Goal: Transaction & Acquisition: Purchase product/service

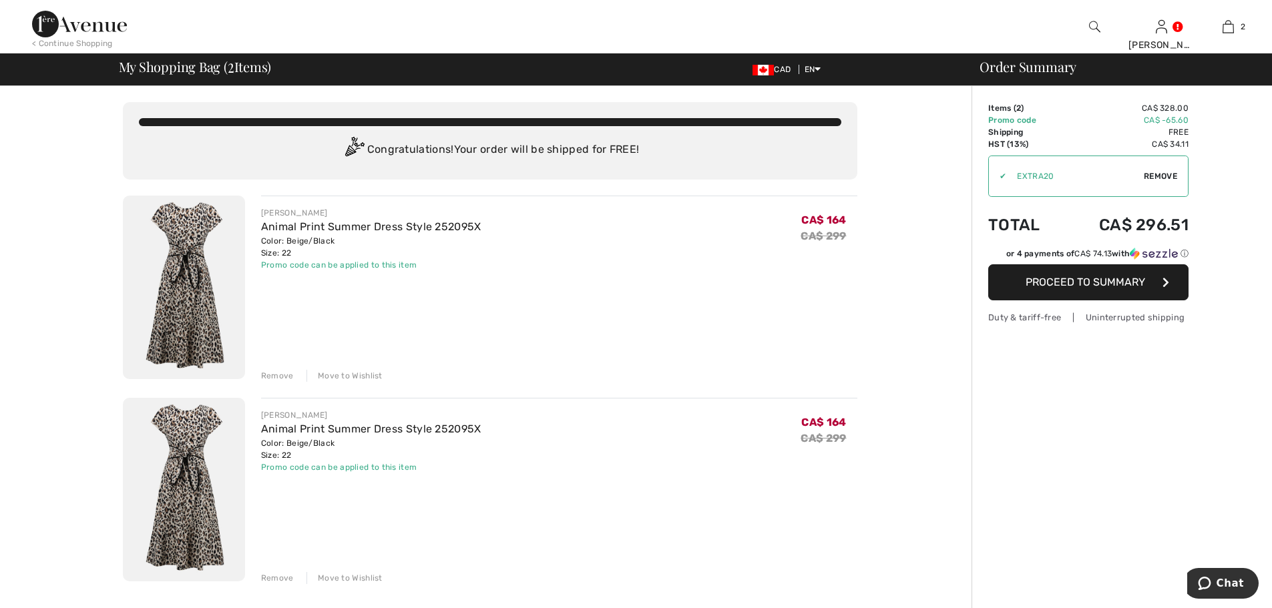
click at [282, 373] on div "Remove" at bounding box center [277, 376] width 33 height 12
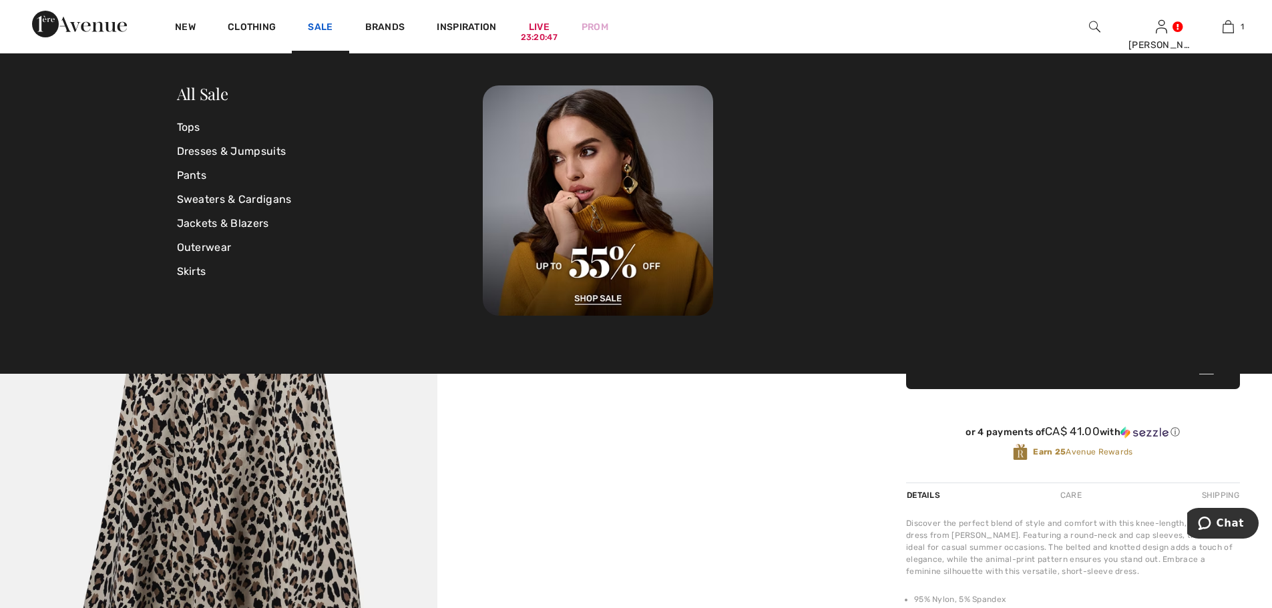
click at [314, 29] on link "Sale" at bounding box center [320, 28] width 25 height 14
click at [225, 147] on link "Dresses & Jumpsuits" at bounding box center [330, 152] width 306 height 24
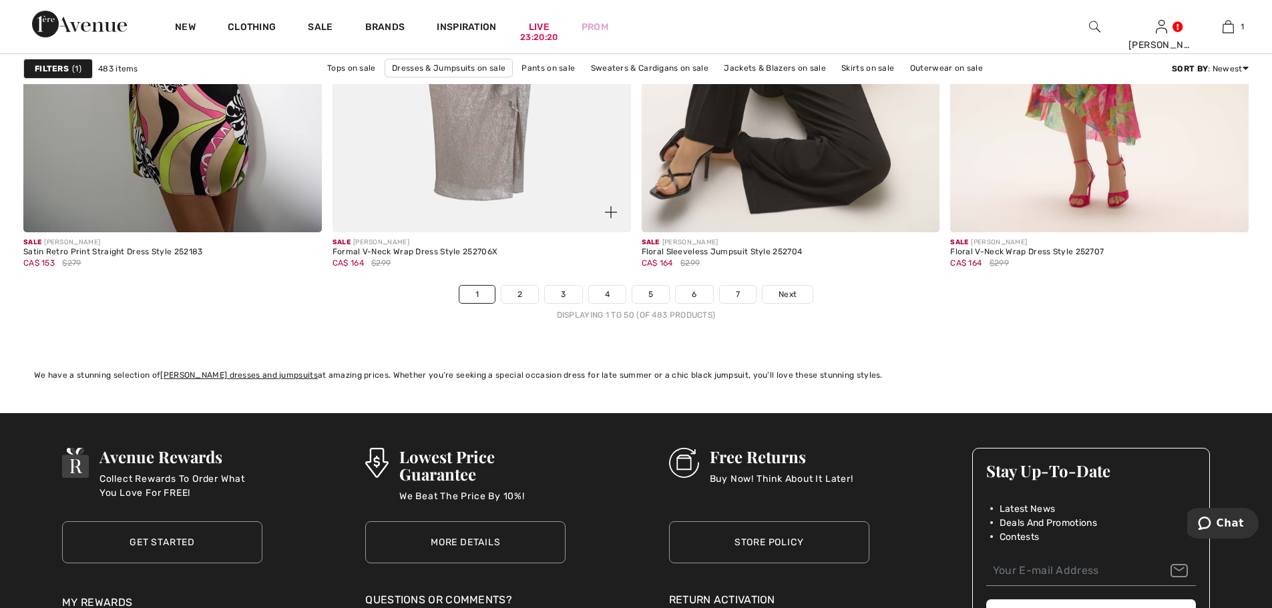
scroll to position [7662, 0]
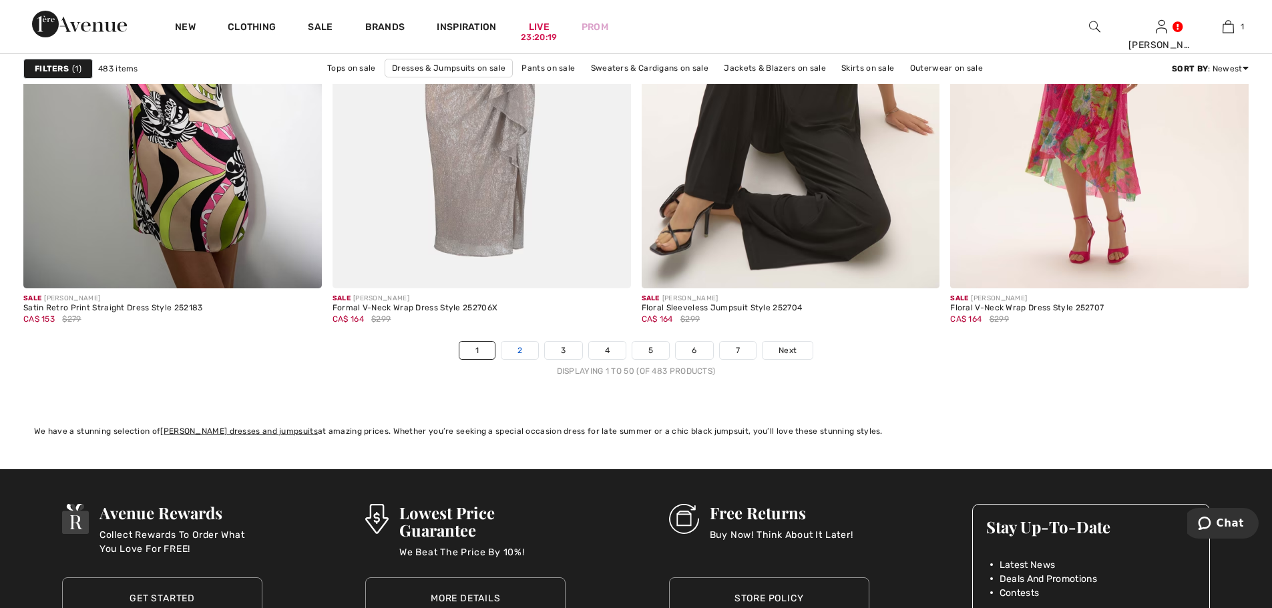
click at [522, 347] on link "2" at bounding box center [519, 350] width 37 height 17
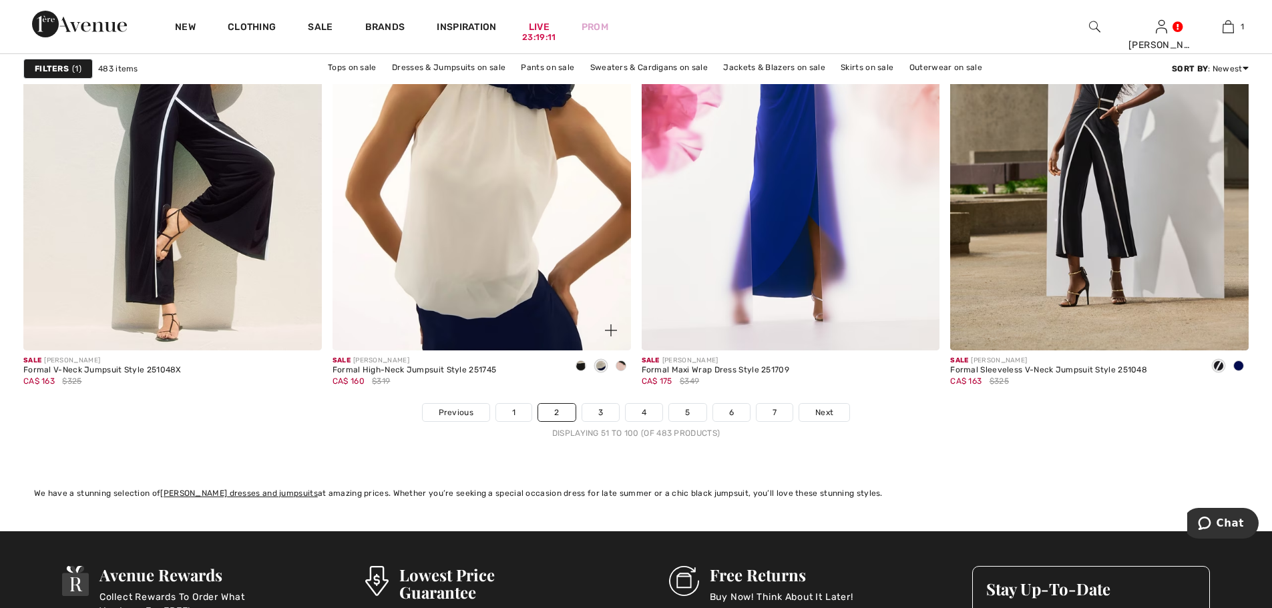
scroll to position [7610, 0]
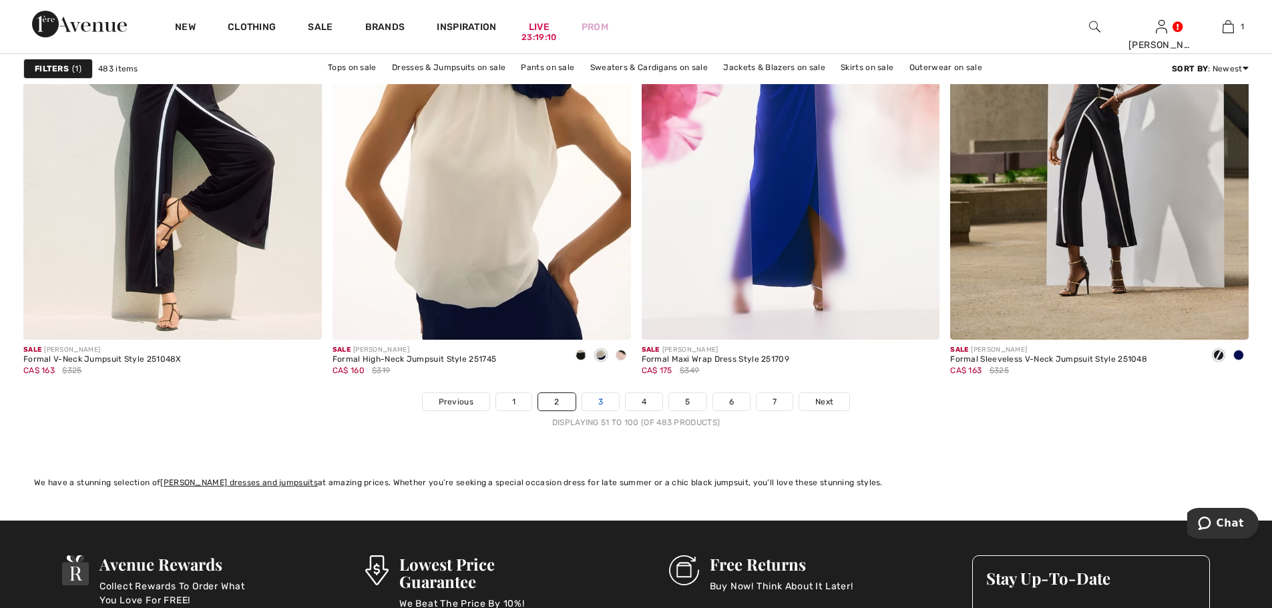
click at [596, 406] on link "3" at bounding box center [600, 401] width 37 height 17
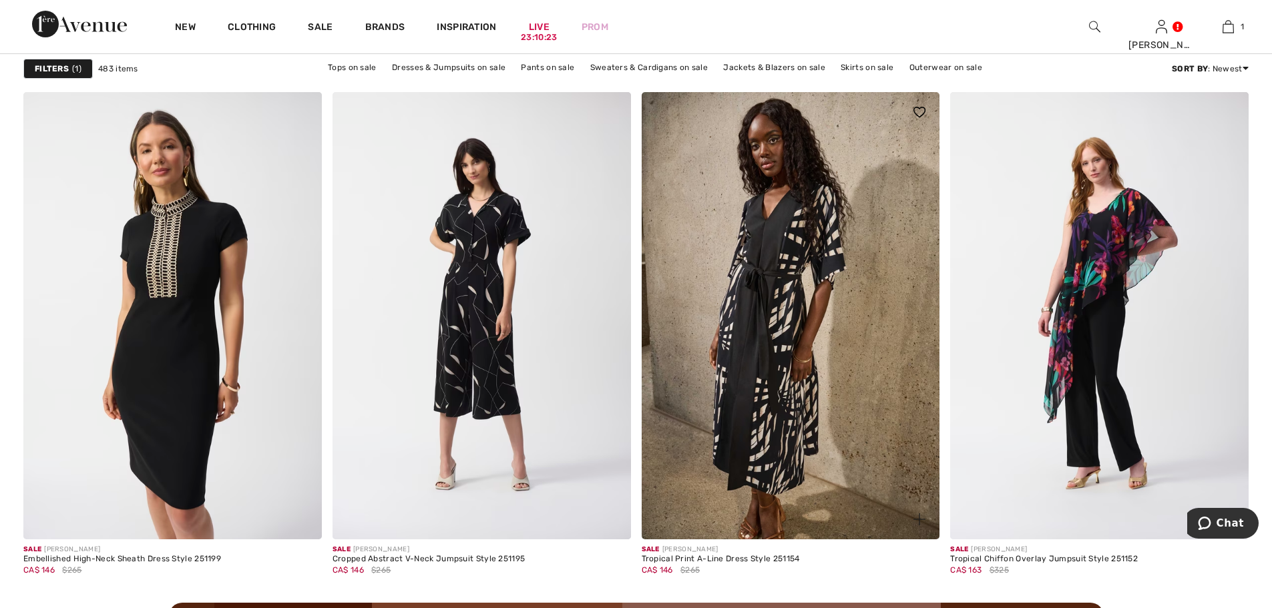
scroll to position [3471, 0]
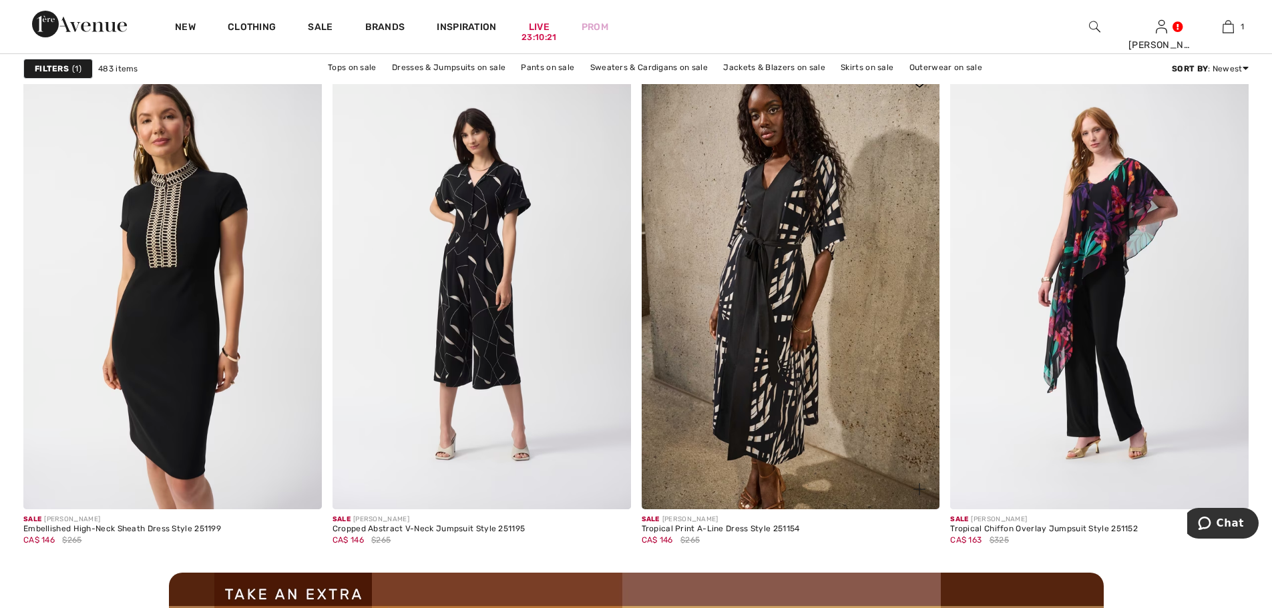
click at [786, 316] on img at bounding box center [791, 285] width 298 height 447
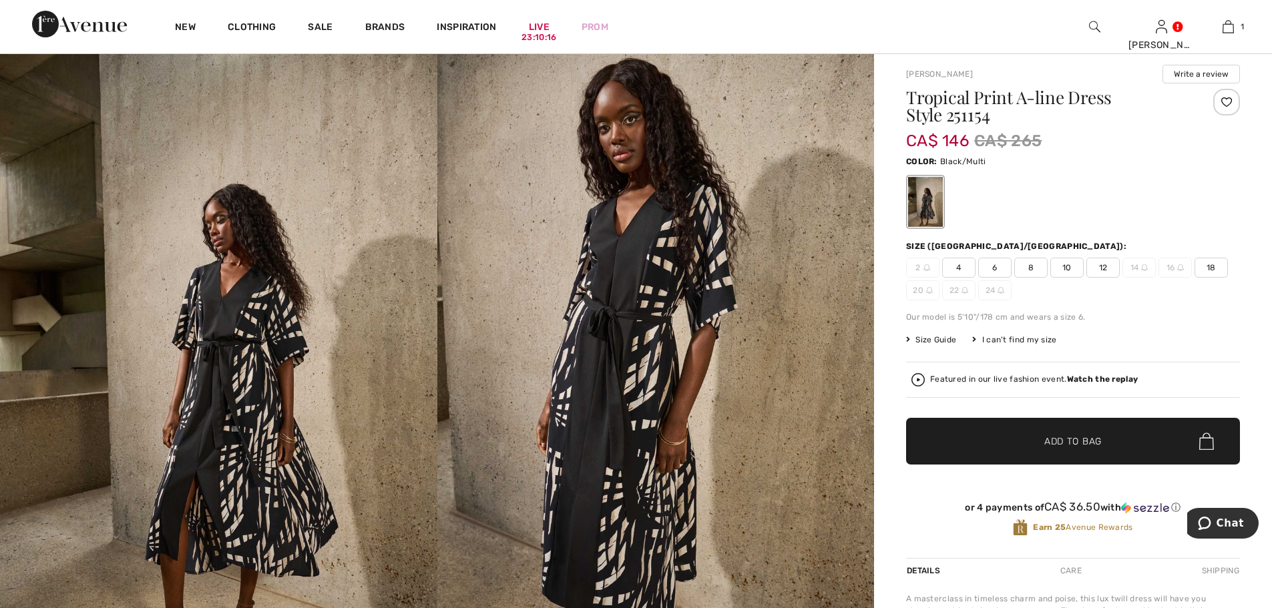
scroll to position [134, 0]
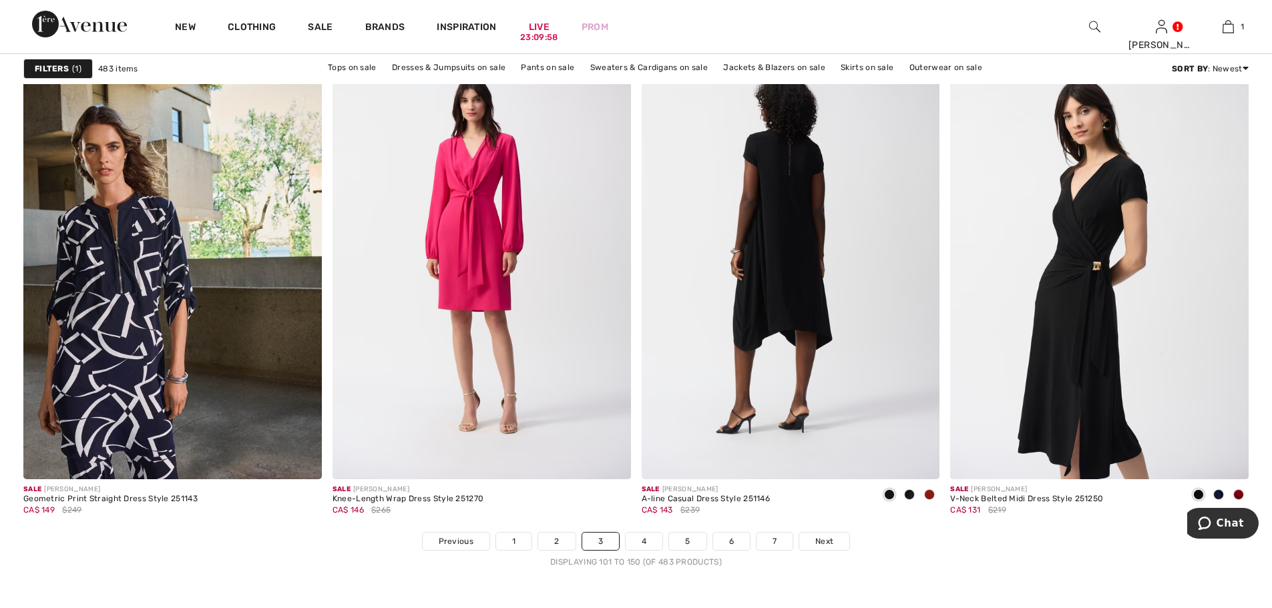
scroll to position [7477, 0]
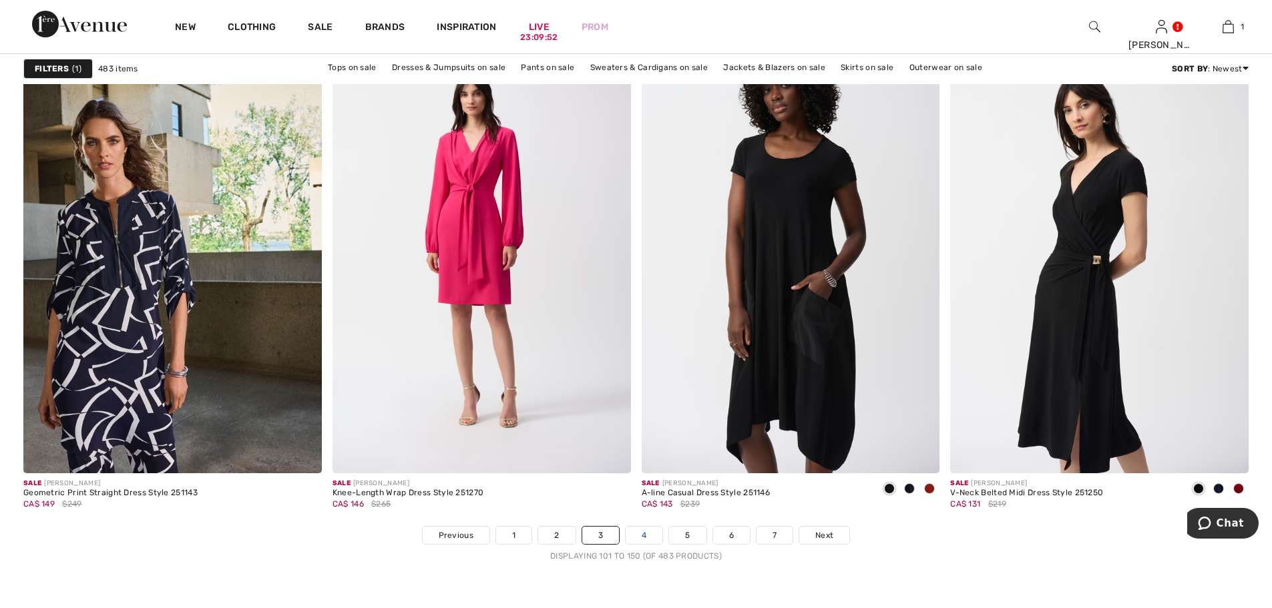
click at [644, 535] on link "4" at bounding box center [644, 535] width 37 height 17
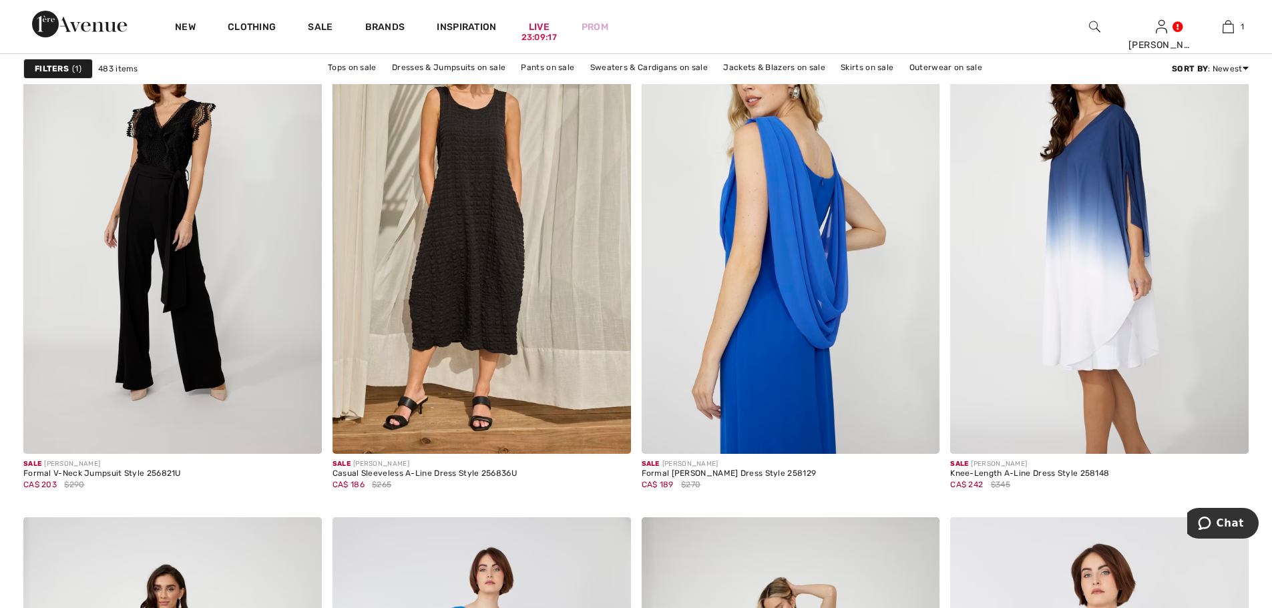
scroll to position [6475, 0]
click at [776, 280] on img at bounding box center [791, 229] width 298 height 447
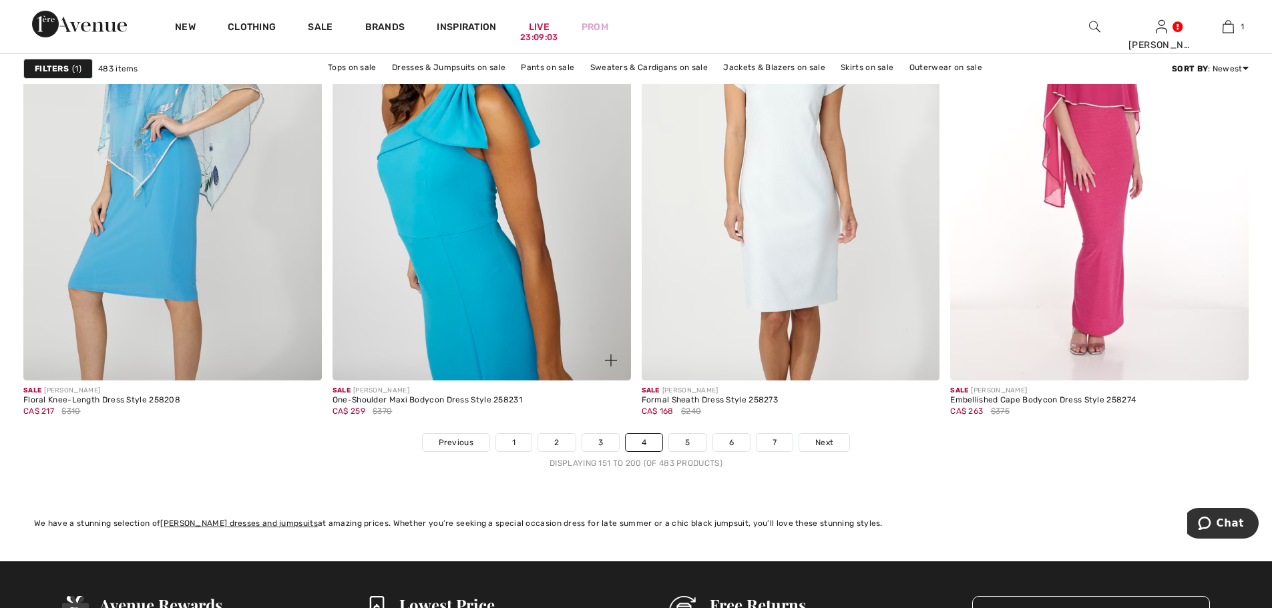
scroll to position [7677, 0]
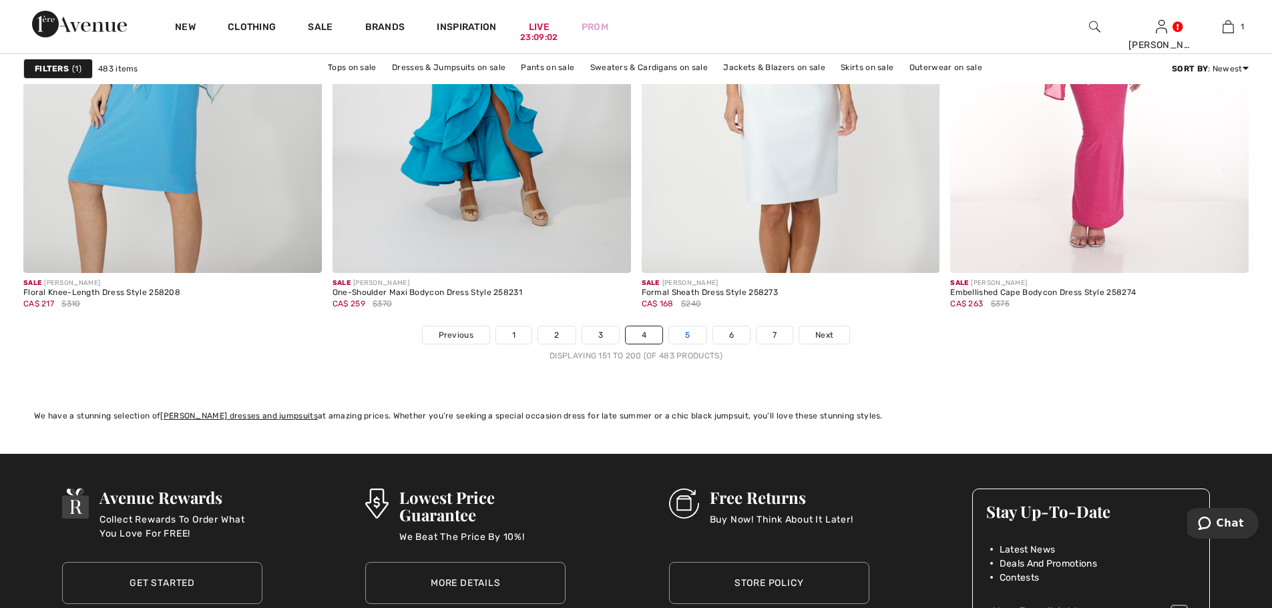
click at [696, 335] on link "5" at bounding box center [687, 334] width 37 height 17
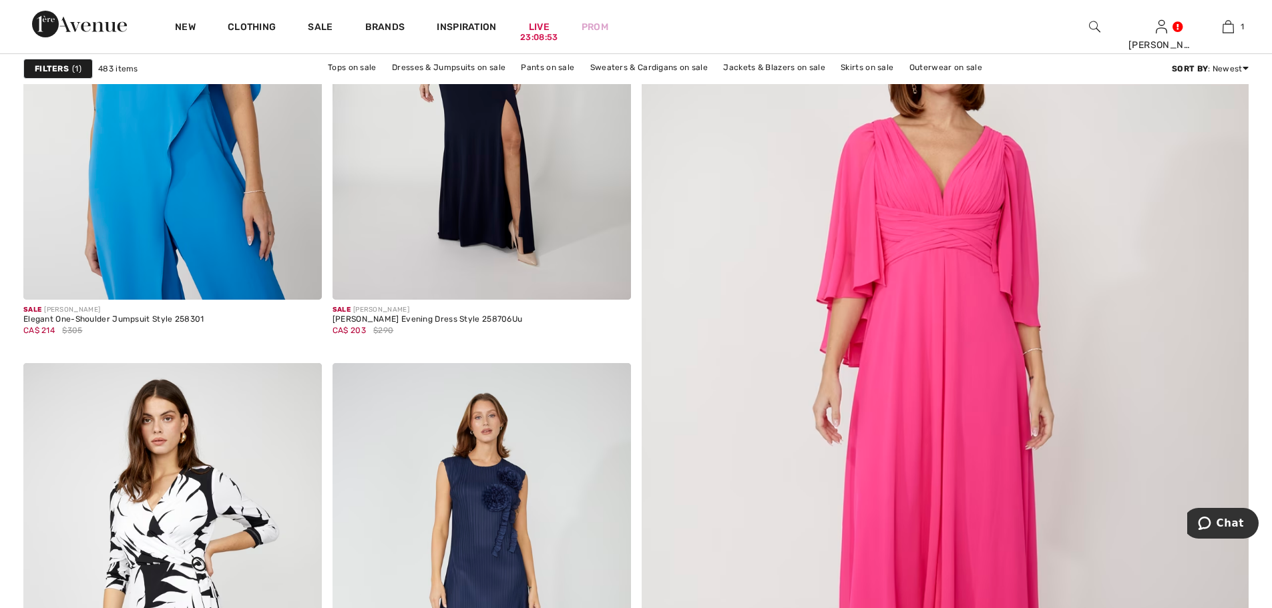
scroll to position [401, 0]
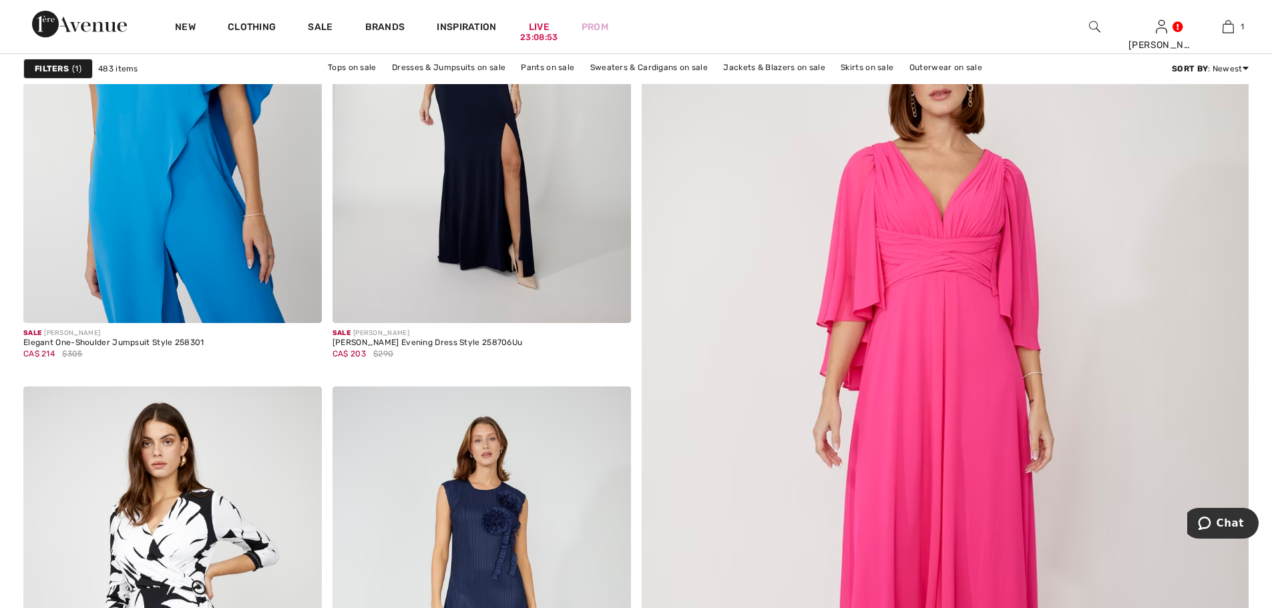
click at [896, 318] on img at bounding box center [945, 422] width 728 height 1093
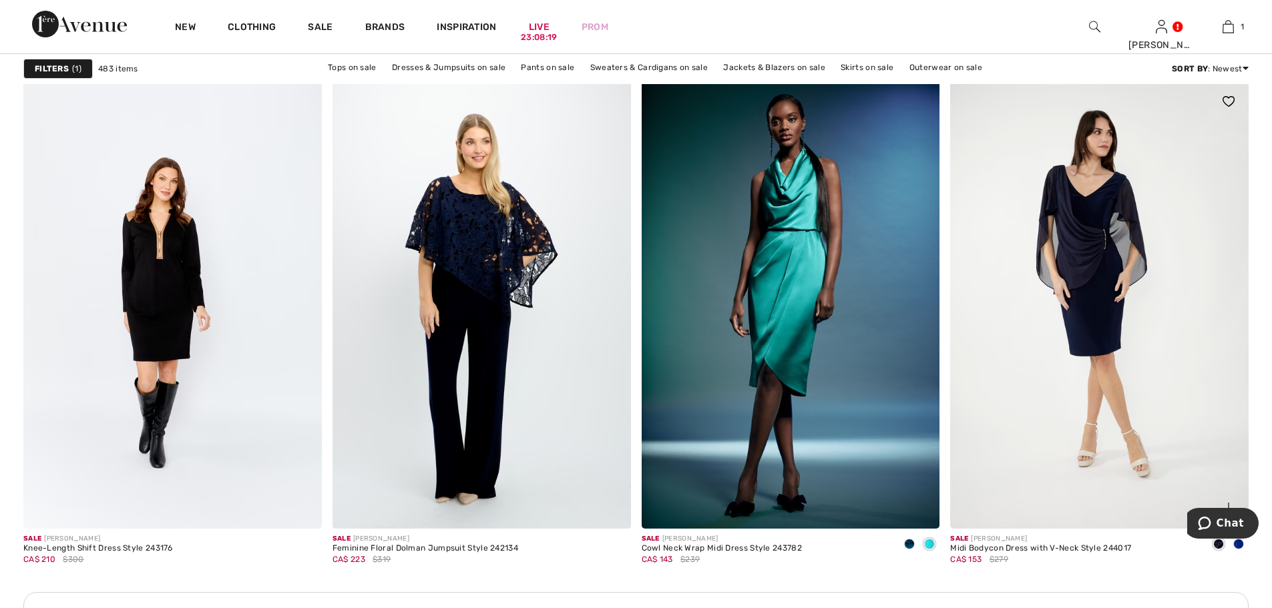
scroll to position [5674, 0]
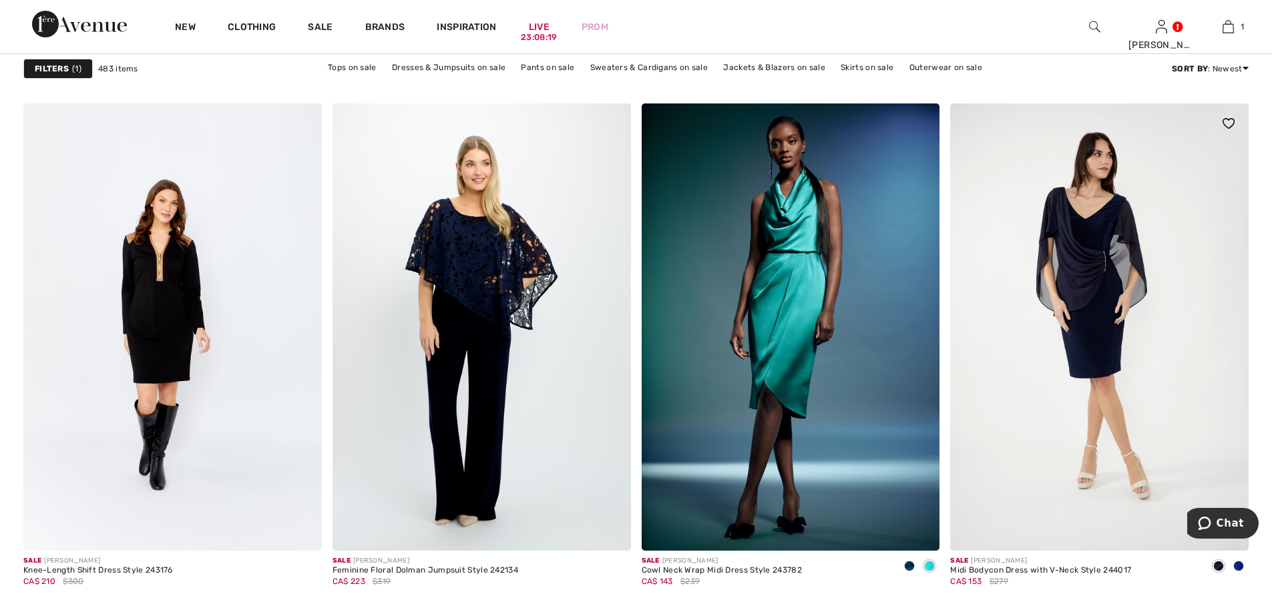
click at [1101, 312] on img at bounding box center [1099, 326] width 298 height 447
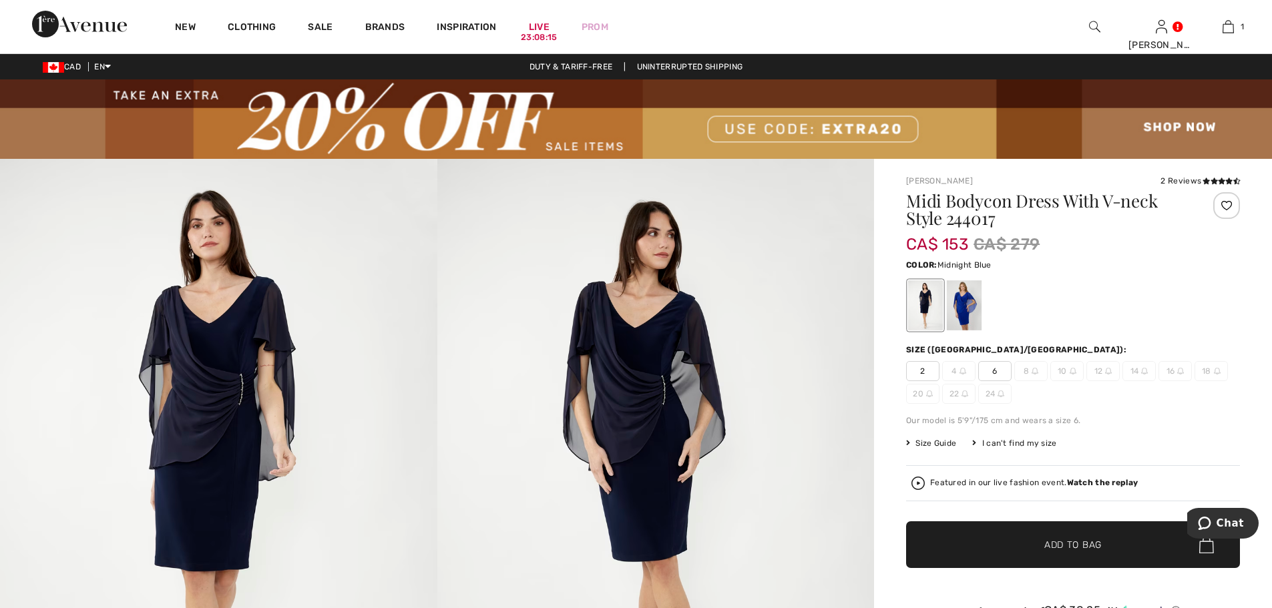
click at [917, 309] on div at bounding box center [925, 305] width 35 height 50
click at [927, 312] on div at bounding box center [925, 305] width 35 height 50
click at [967, 310] on div at bounding box center [964, 305] width 35 height 50
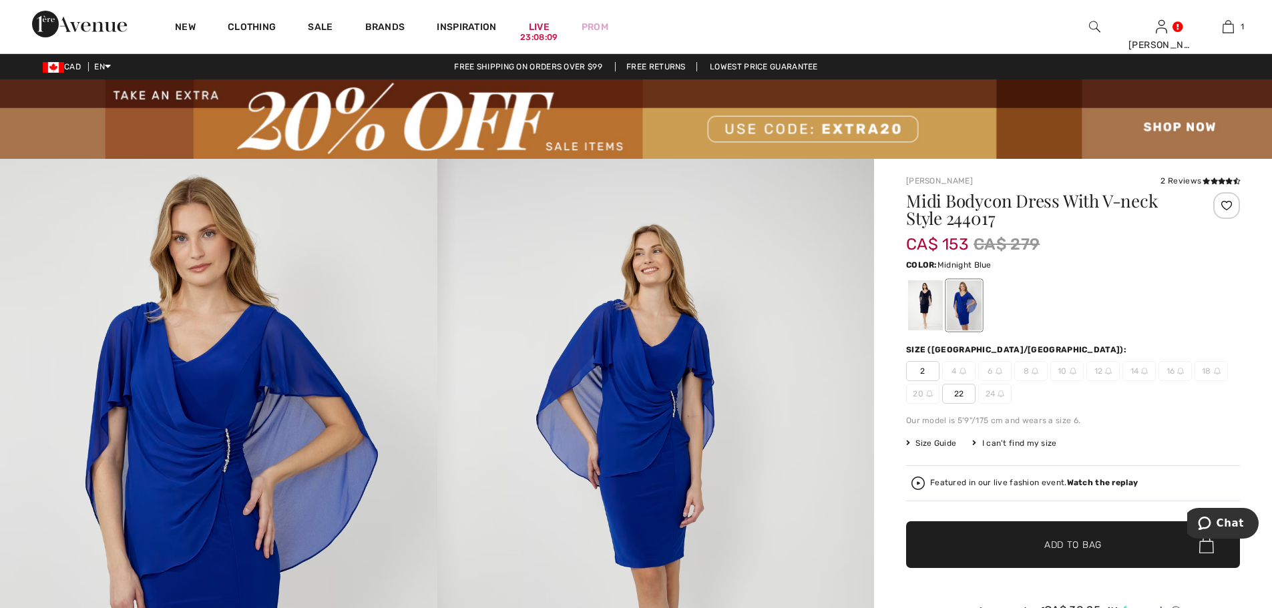
click at [920, 311] on div at bounding box center [925, 305] width 35 height 50
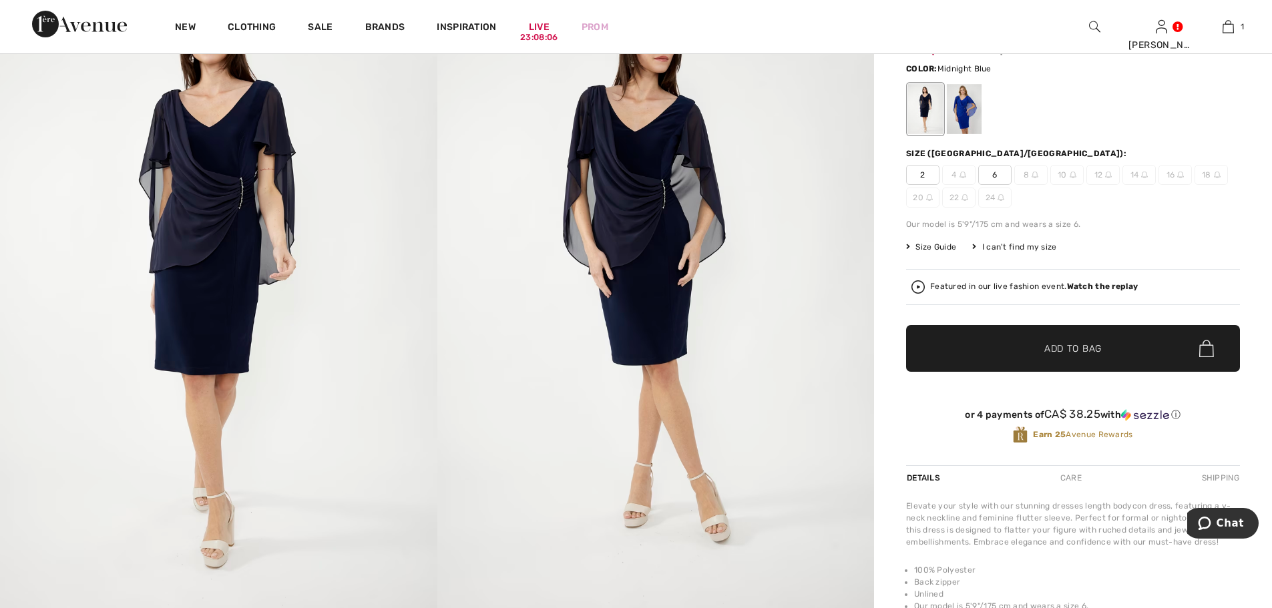
scroll to position [200, 0]
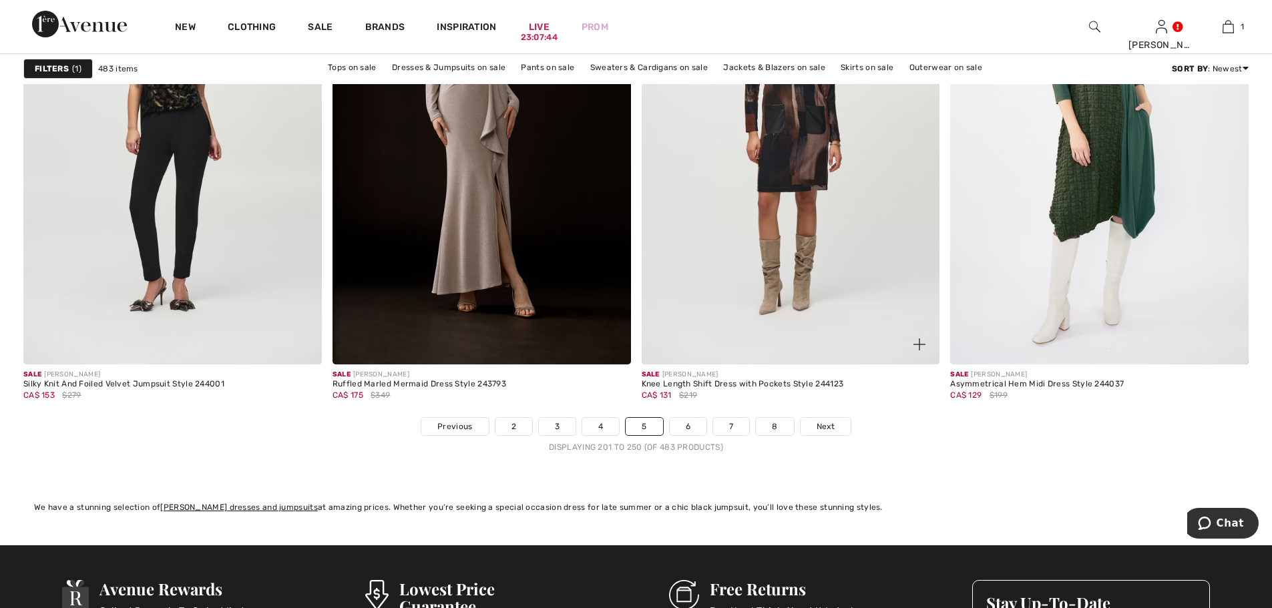
scroll to position [7610, 0]
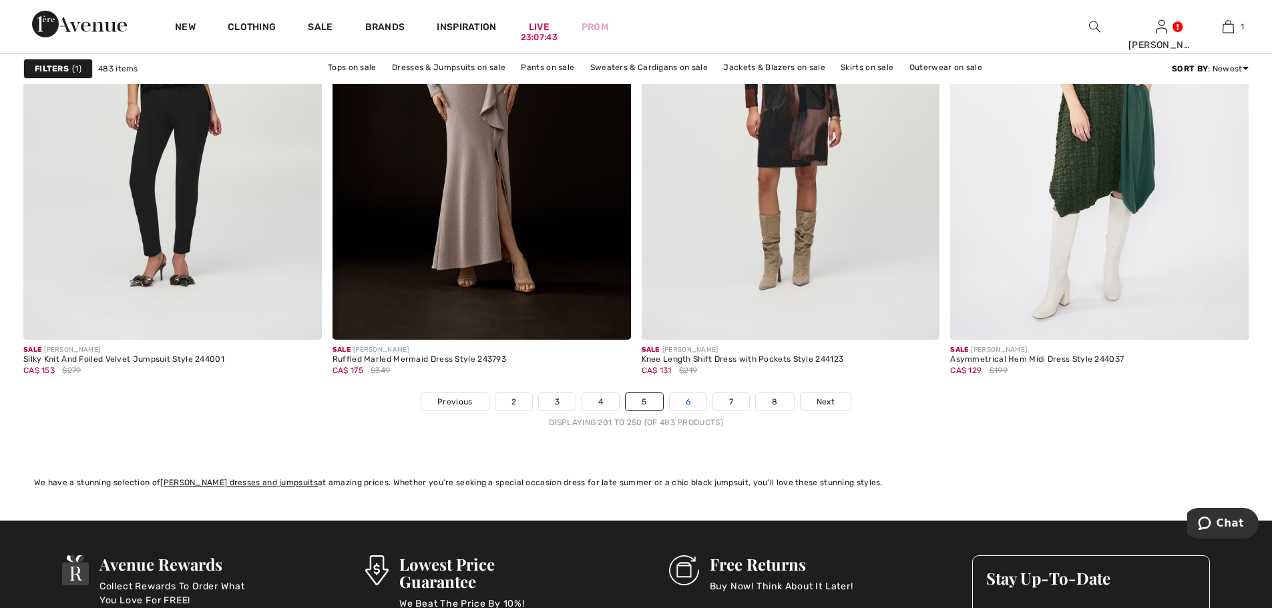
click at [686, 407] on link "6" at bounding box center [688, 401] width 37 height 17
click at [691, 403] on link "6" at bounding box center [688, 401] width 37 height 17
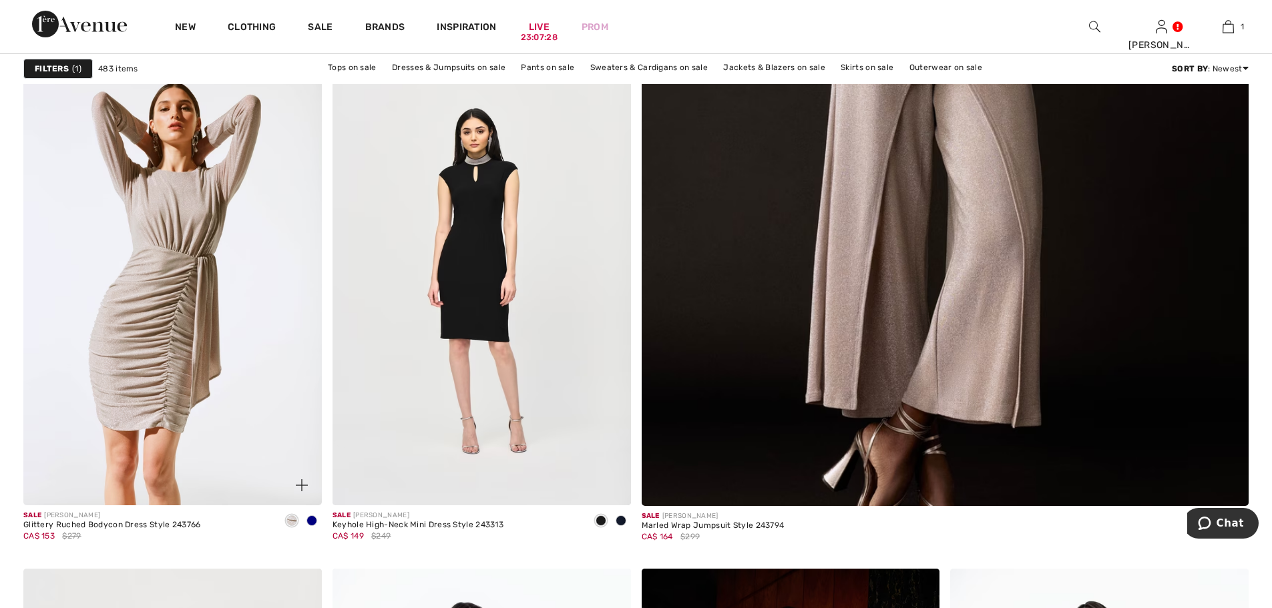
scroll to position [734, 0]
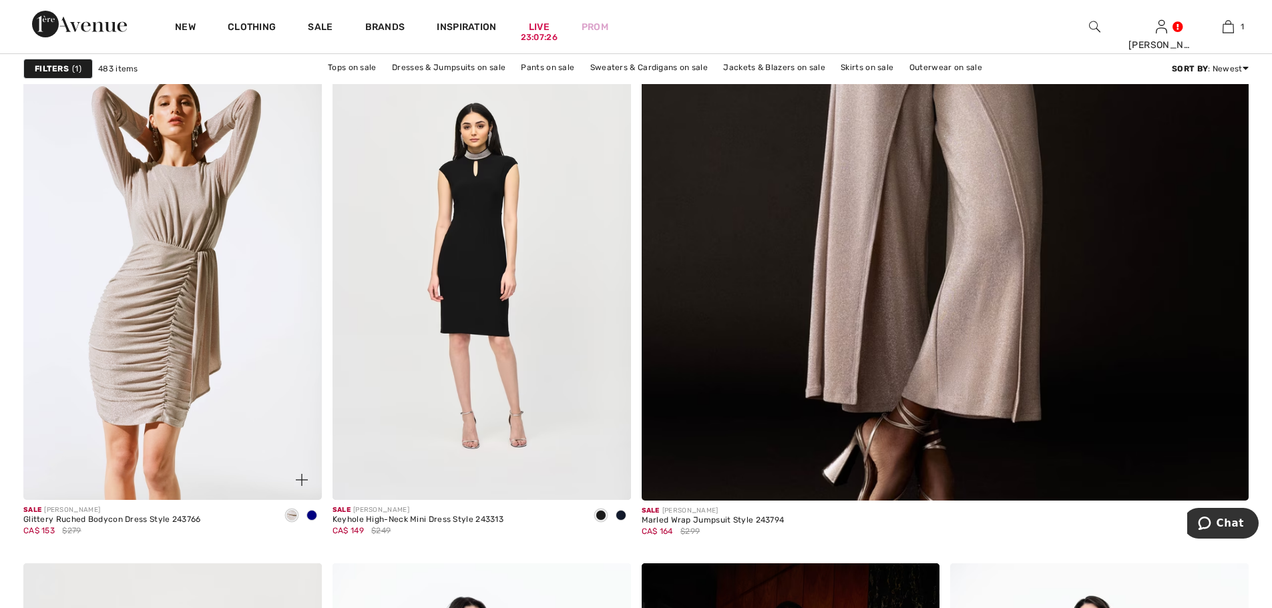
click at [212, 308] on img at bounding box center [172, 276] width 298 height 447
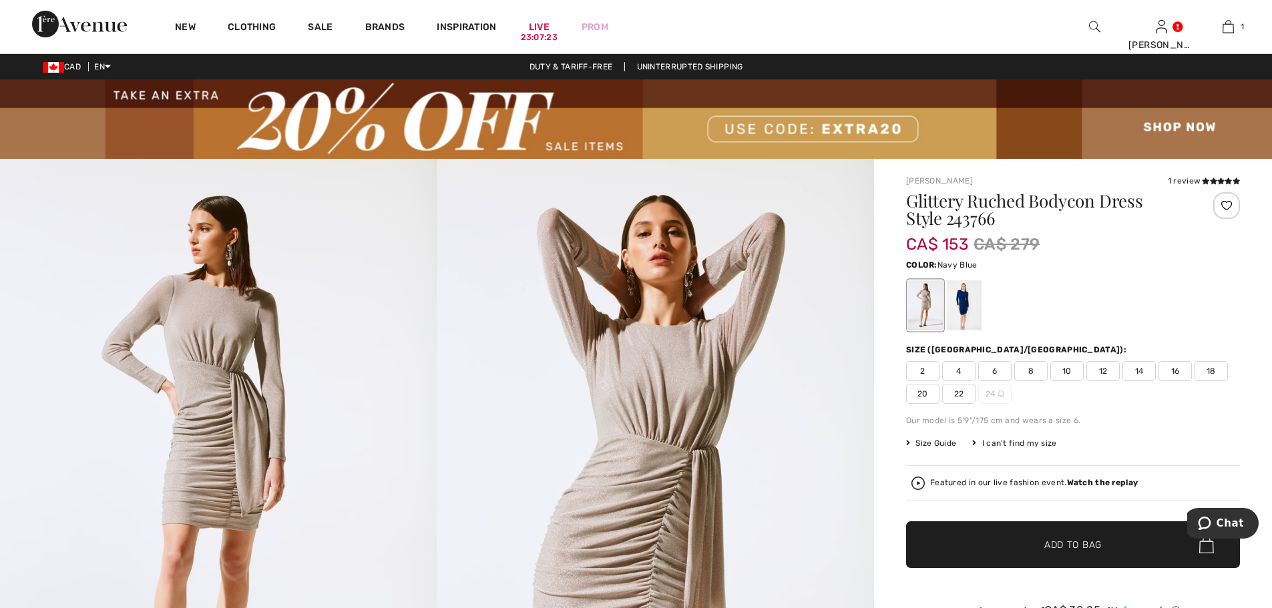
click at [956, 310] on div at bounding box center [964, 305] width 35 height 50
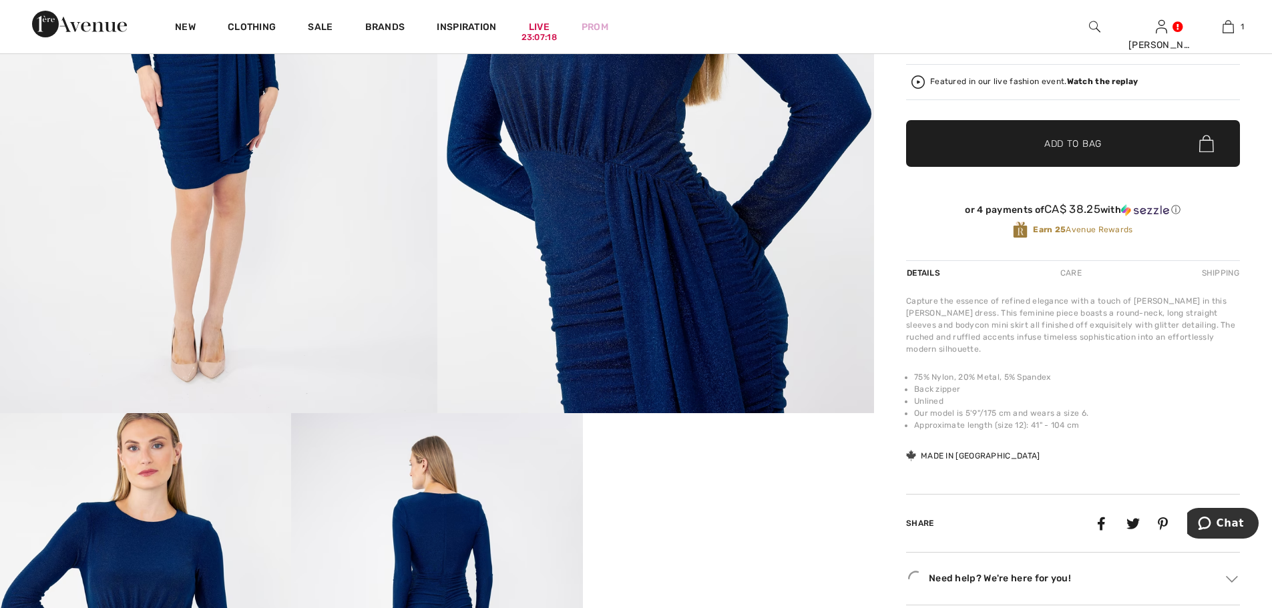
scroll to position [458, 0]
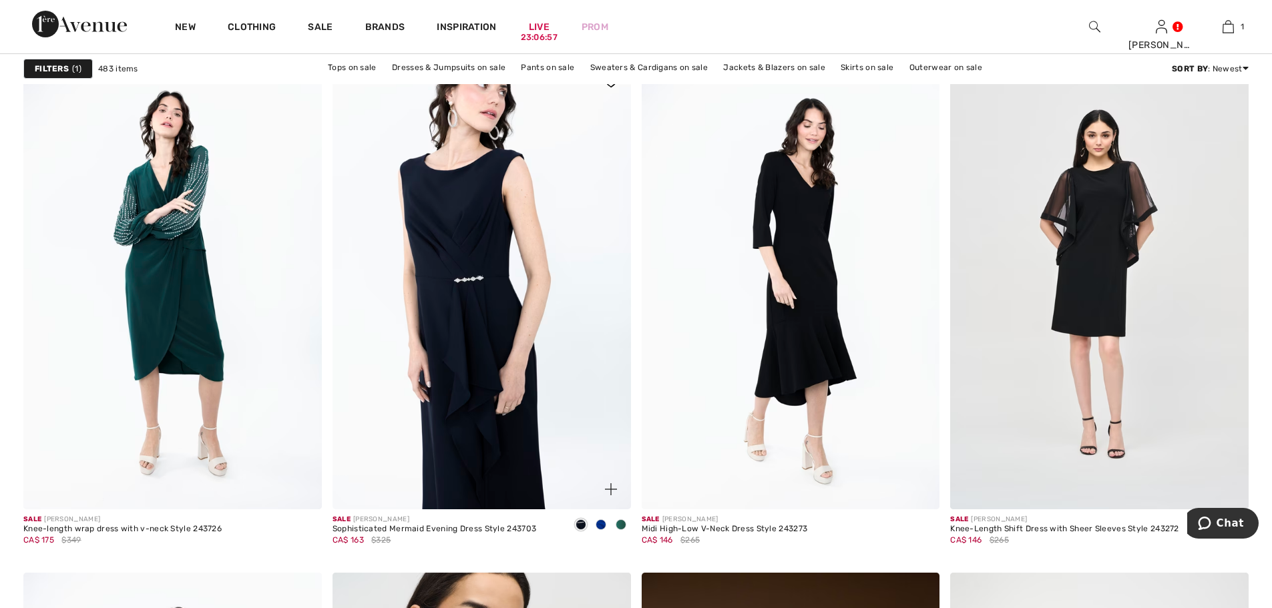
scroll to position [2470, 0]
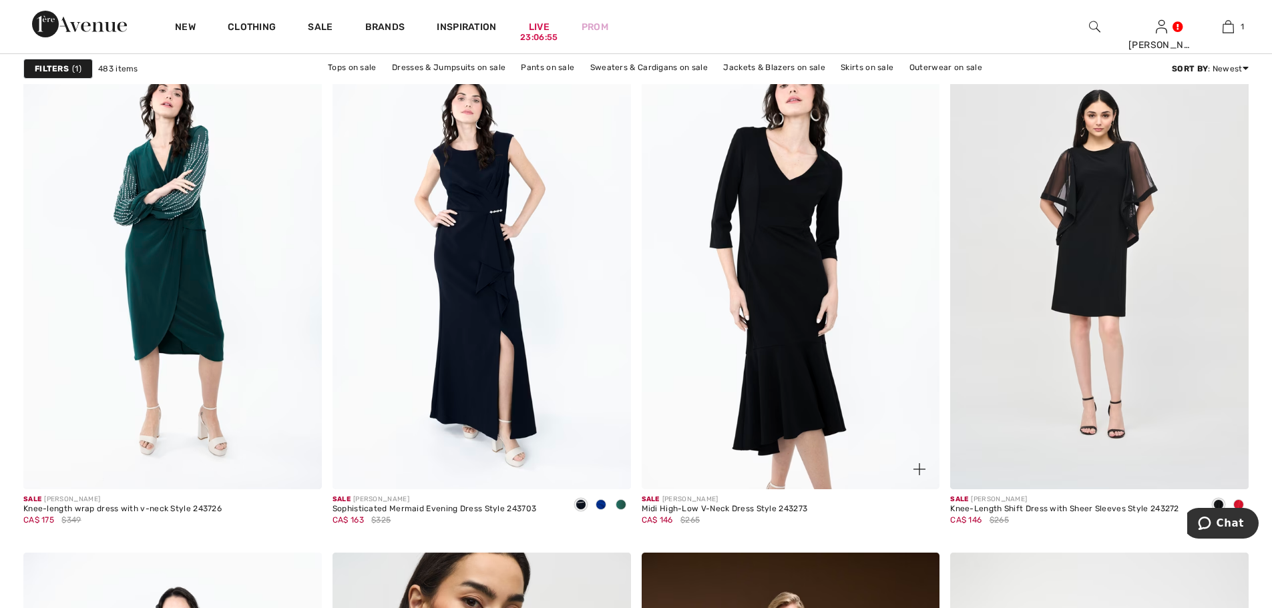
click at [802, 256] on img at bounding box center [791, 265] width 298 height 447
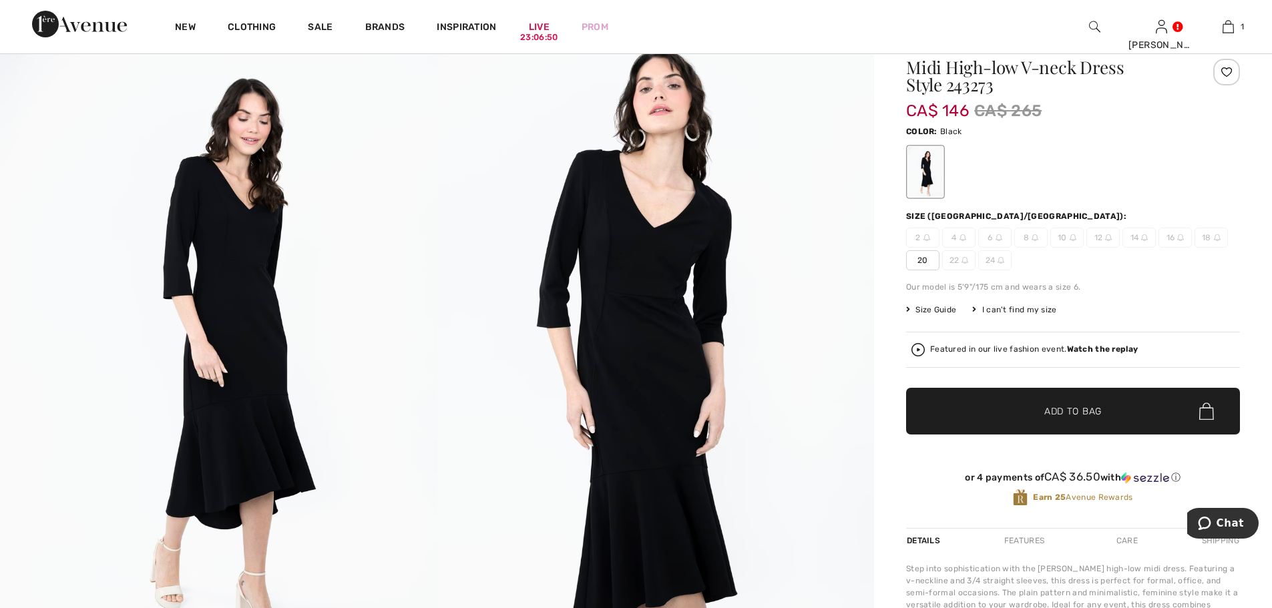
click at [226, 283] on img at bounding box center [218, 353] width 437 height 656
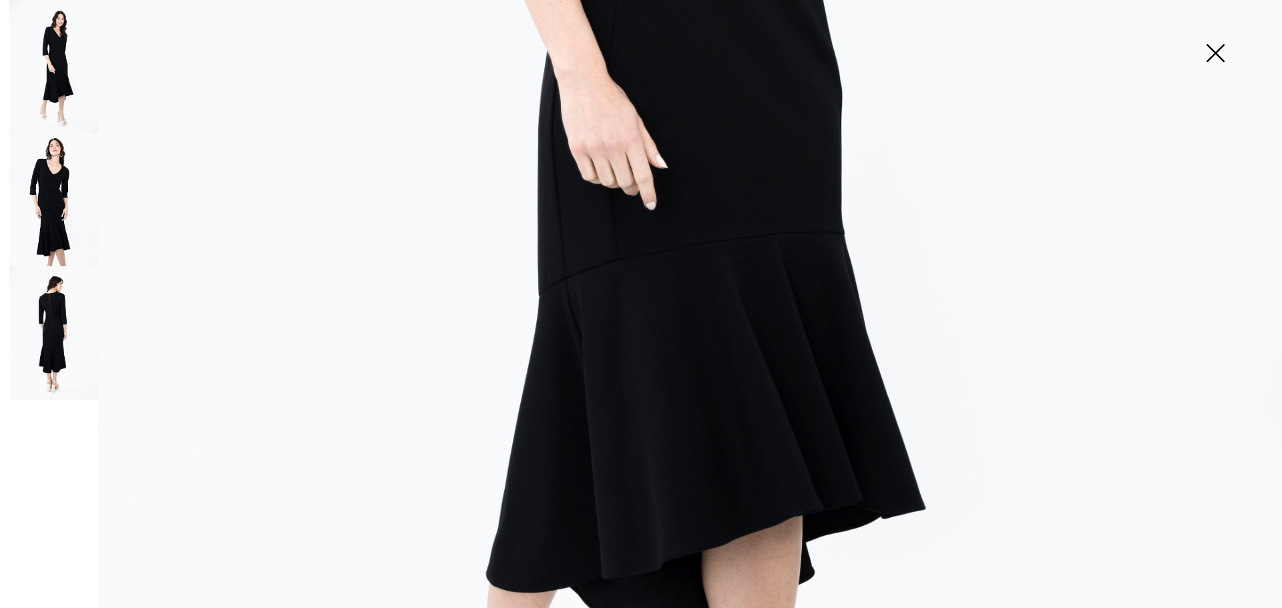
scroll to position [801, 0]
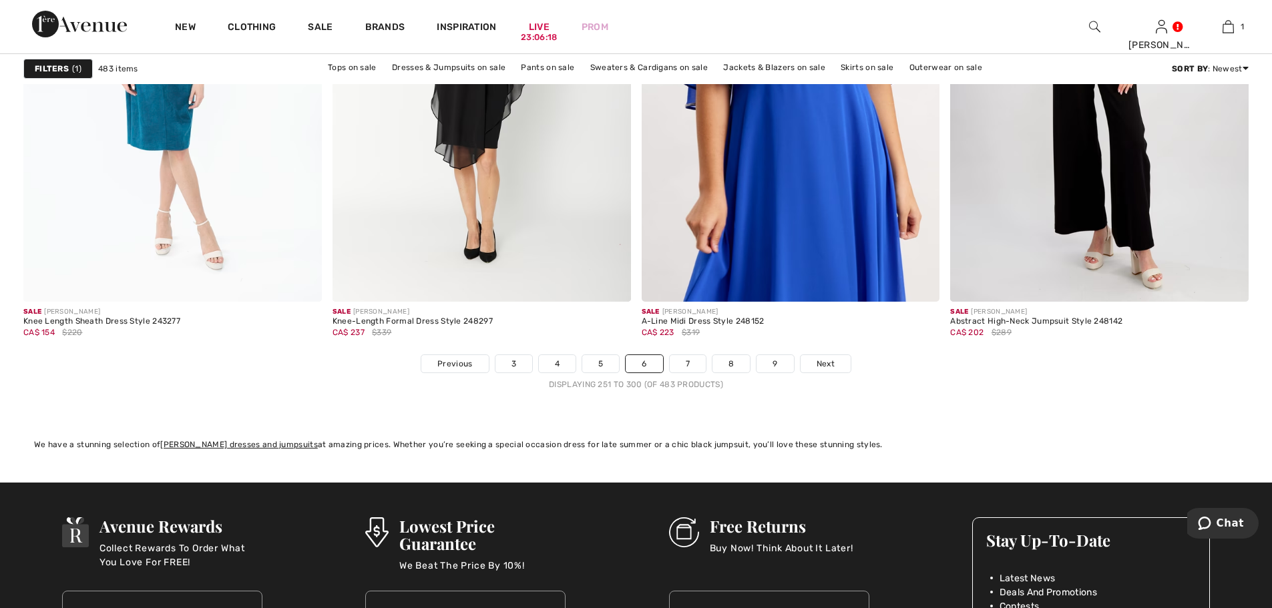
scroll to position [7677, 0]
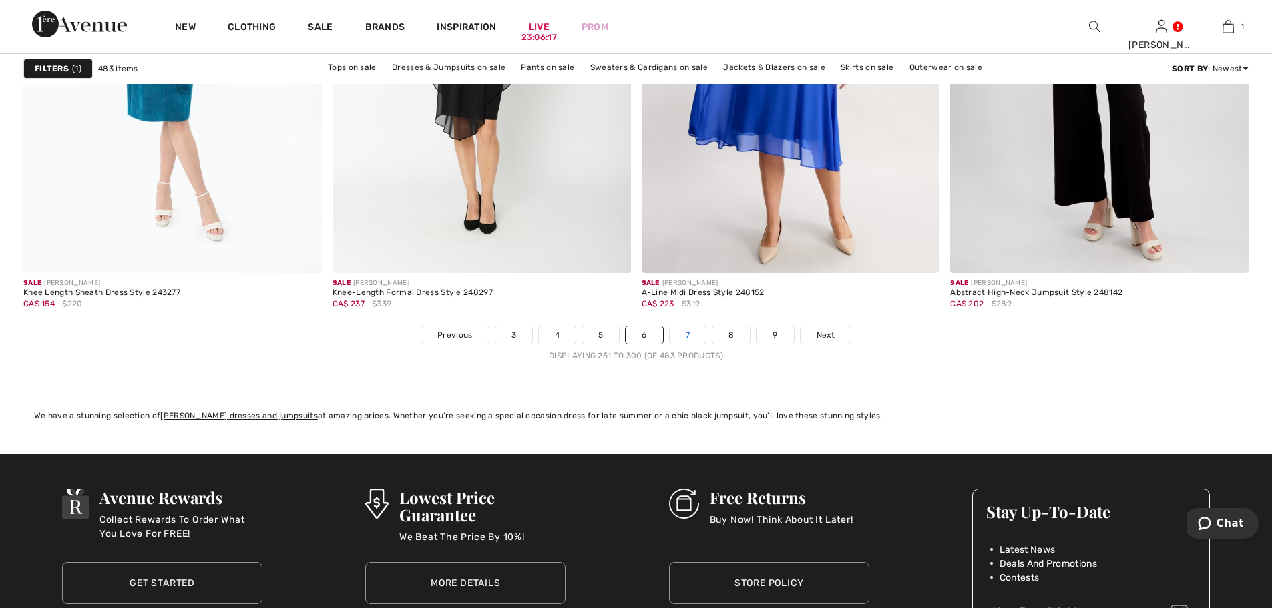
click at [686, 338] on link "7" at bounding box center [688, 334] width 36 height 17
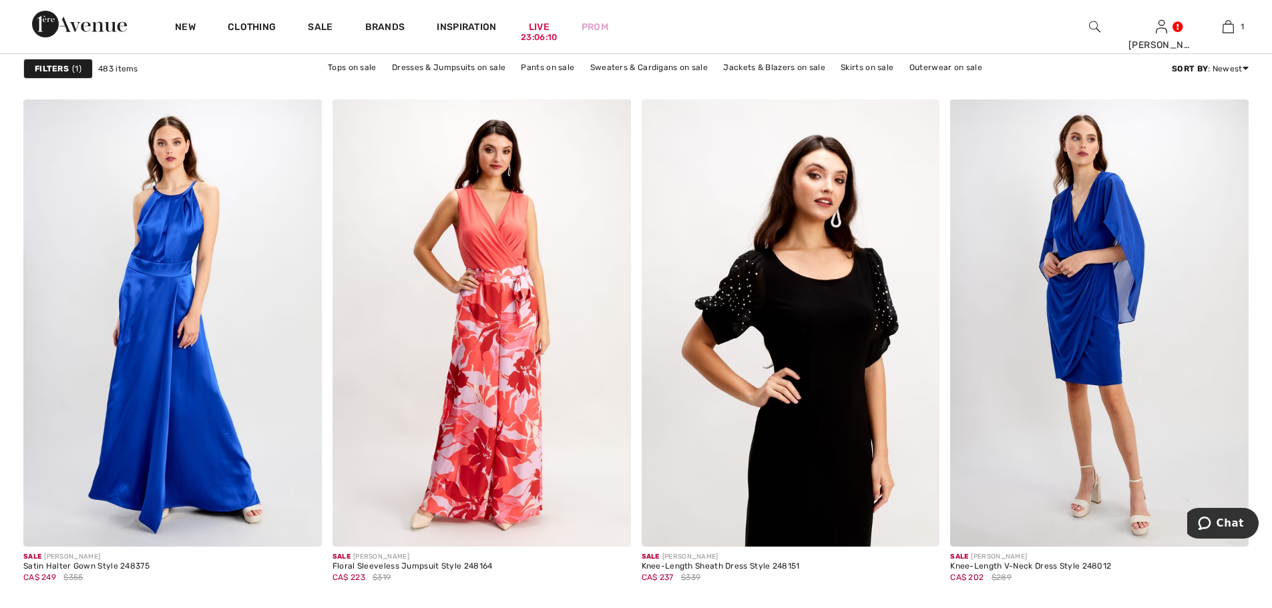
scroll to position [1268, 0]
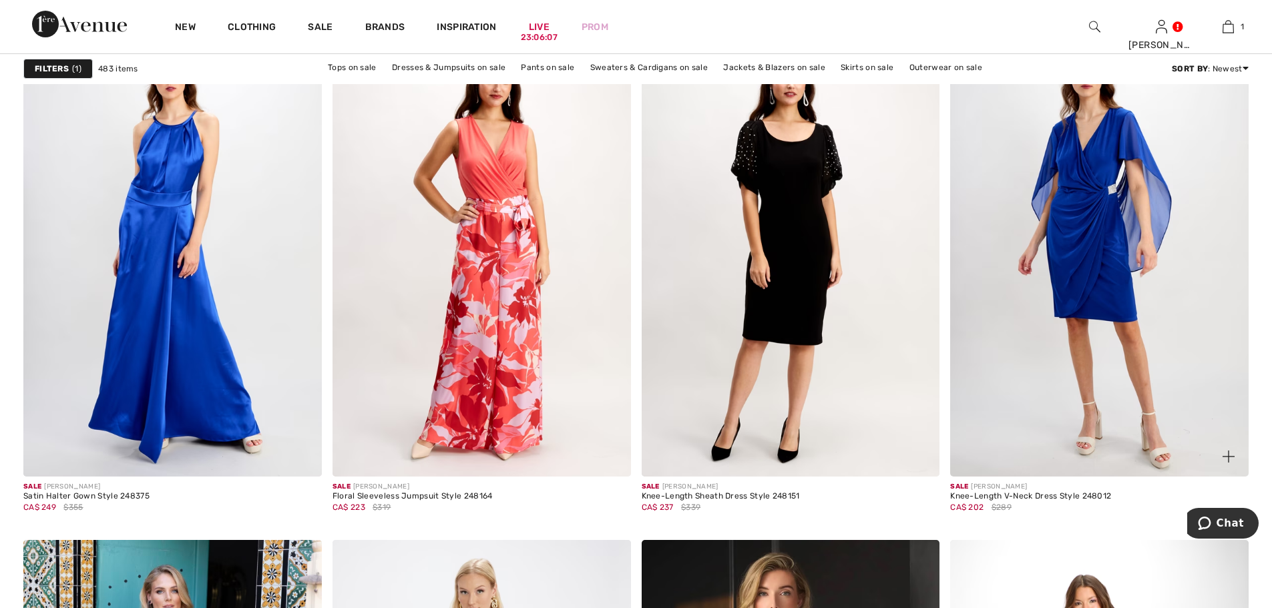
click at [1057, 269] on img at bounding box center [1099, 252] width 298 height 447
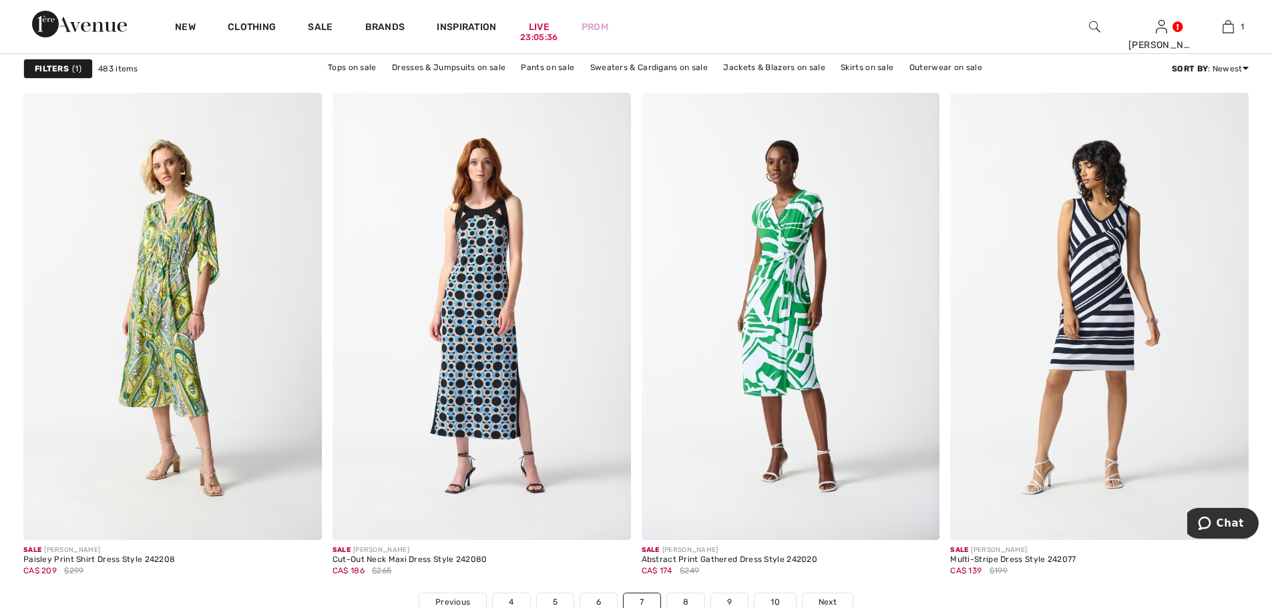
scroll to position [7744, 0]
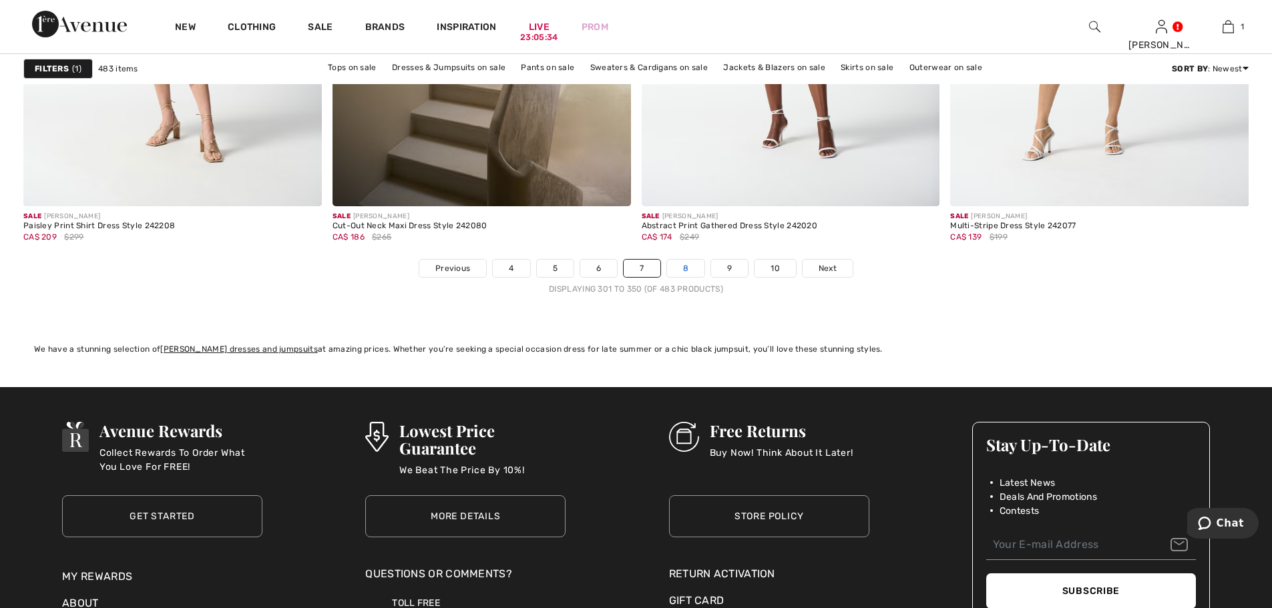
click at [684, 268] on link "8" at bounding box center [685, 268] width 37 height 17
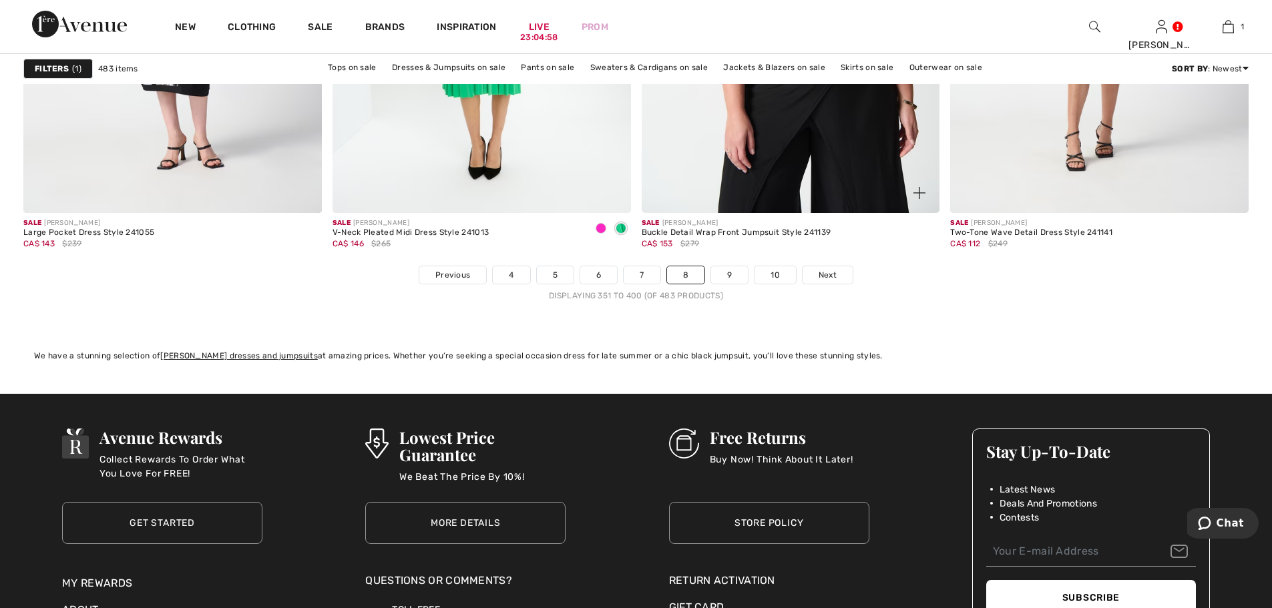
scroll to position [7744, 0]
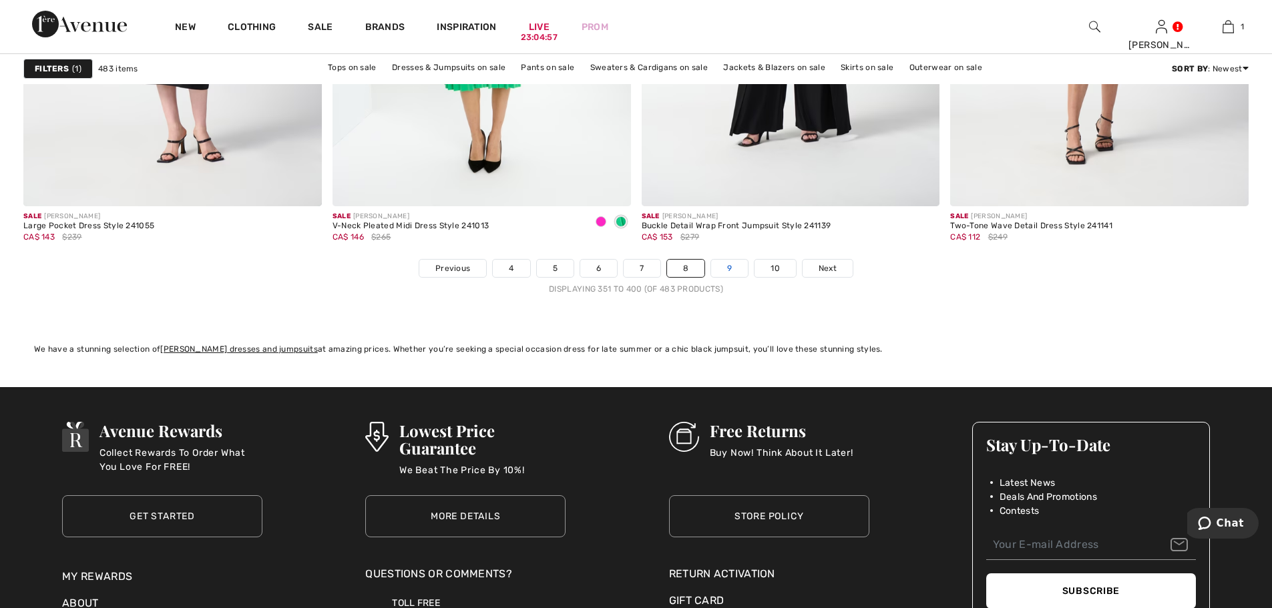
click at [726, 267] on link "9" at bounding box center [729, 268] width 37 height 17
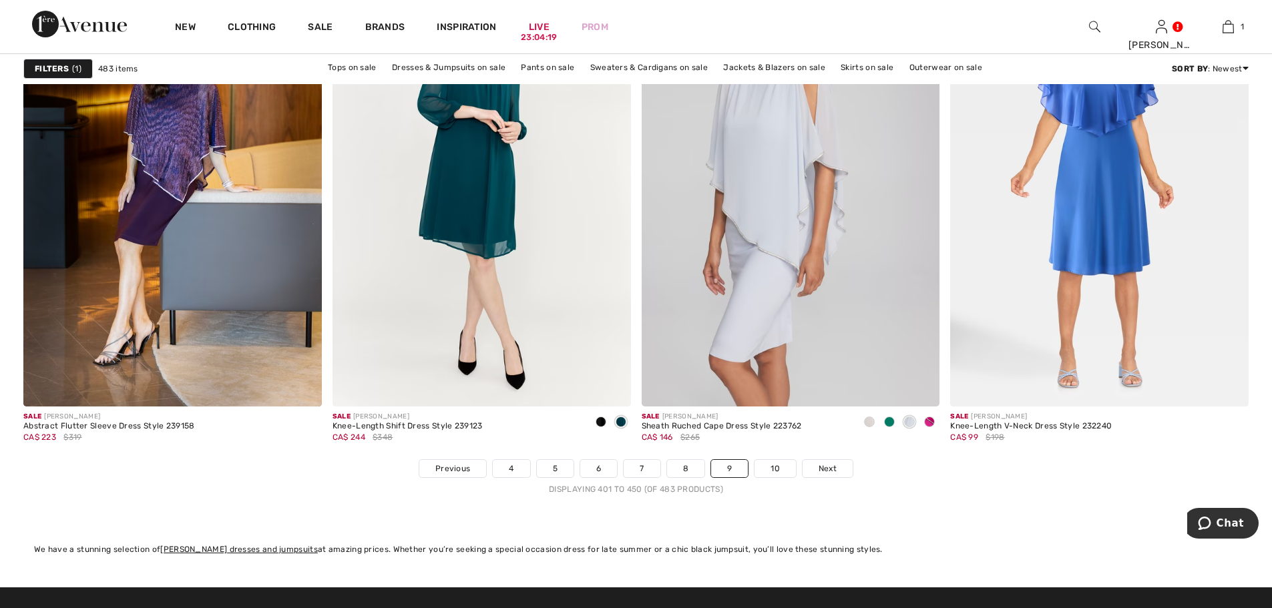
scroll to position [7811, 0]
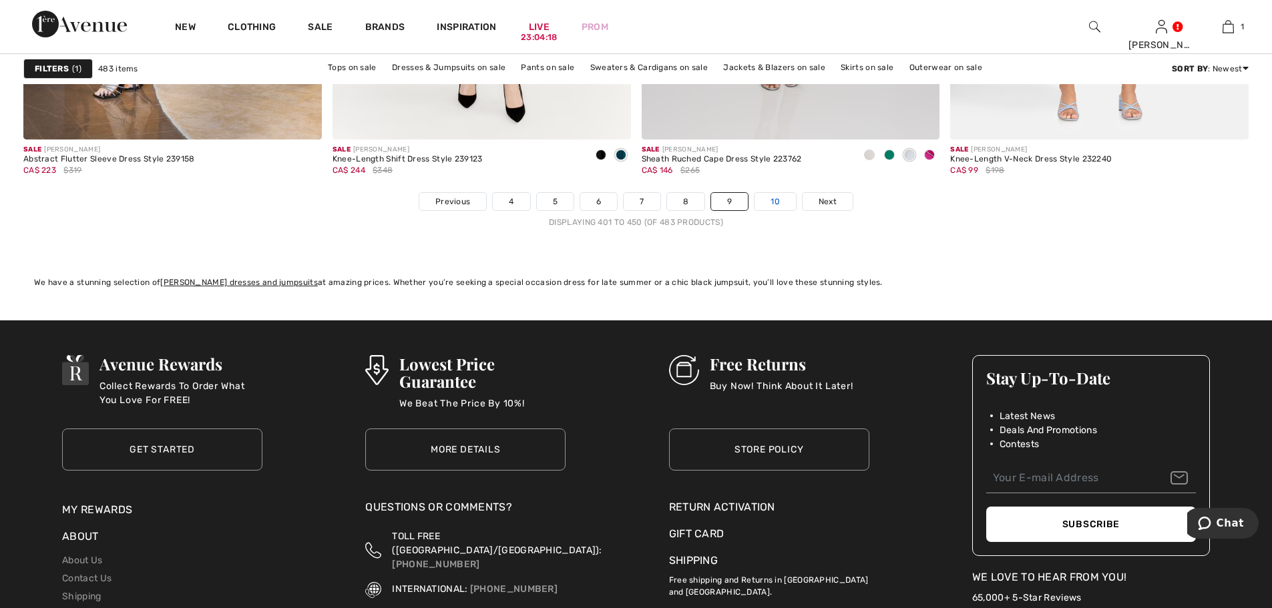
click at [765, 196] on link "10" at bounding box center [774, 201] width 41 height 17
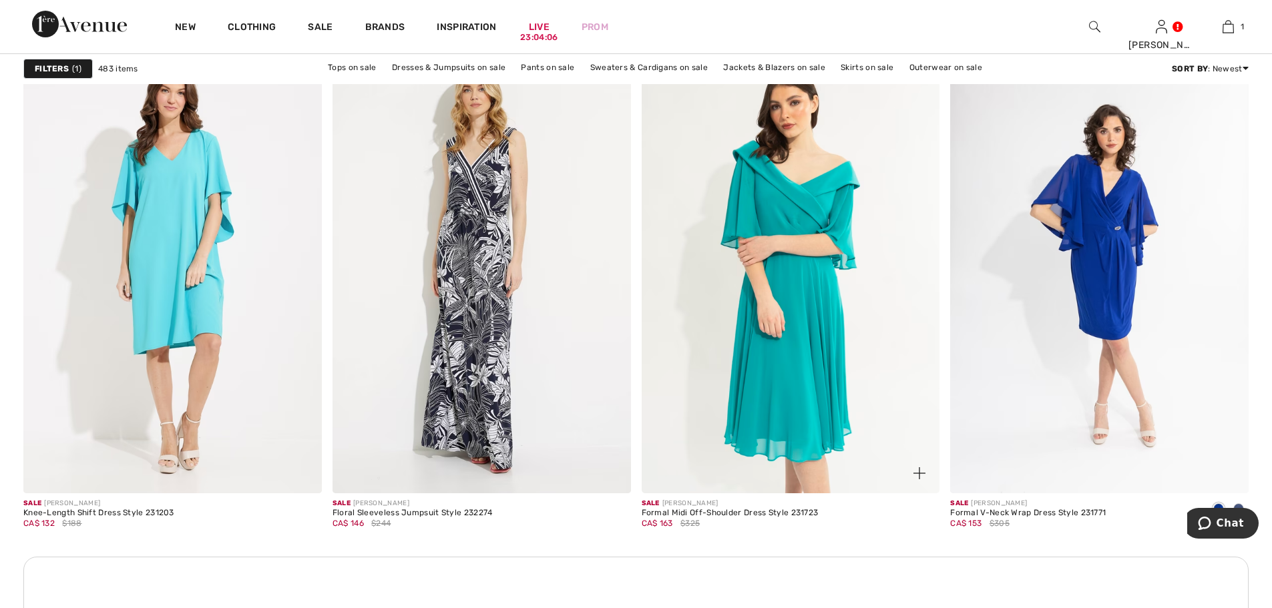
scroll to position [1802, 0]
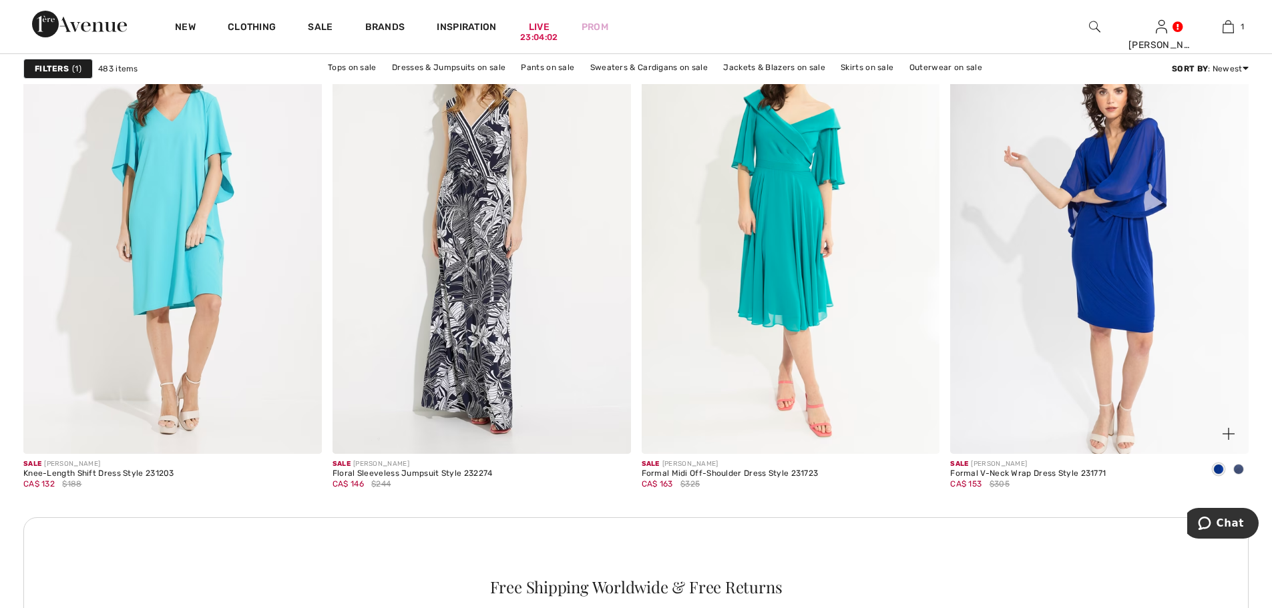
click at [1047, 284] on img at bounding box center [1099, 229] width 298 height 447
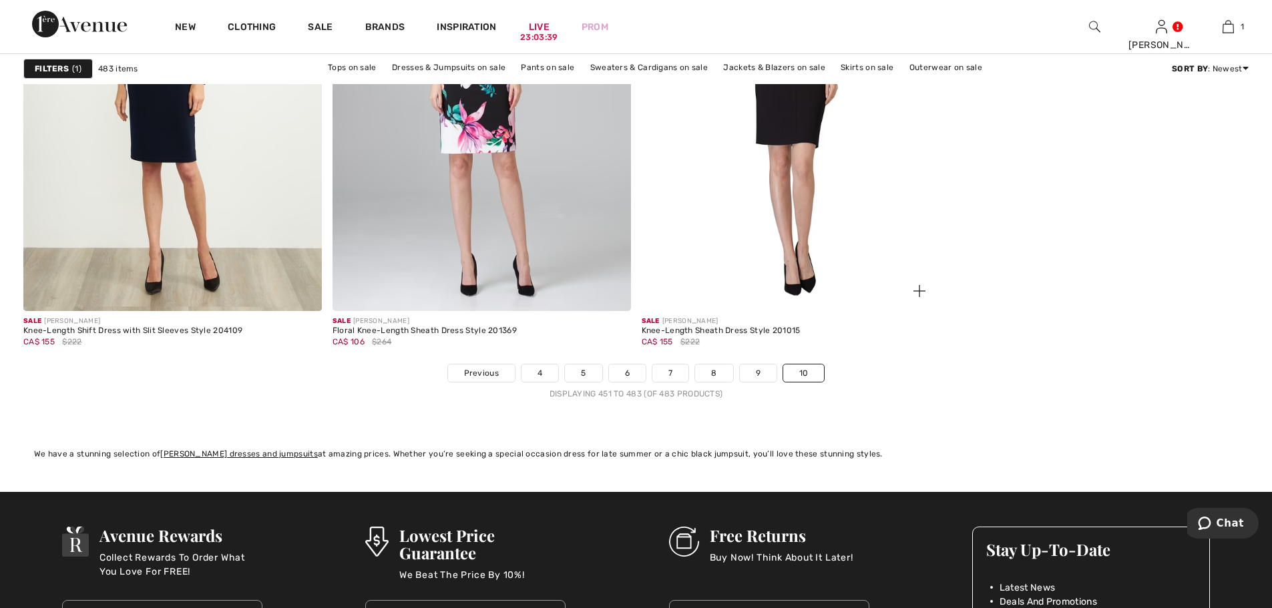
scroll to position [5407, 0]
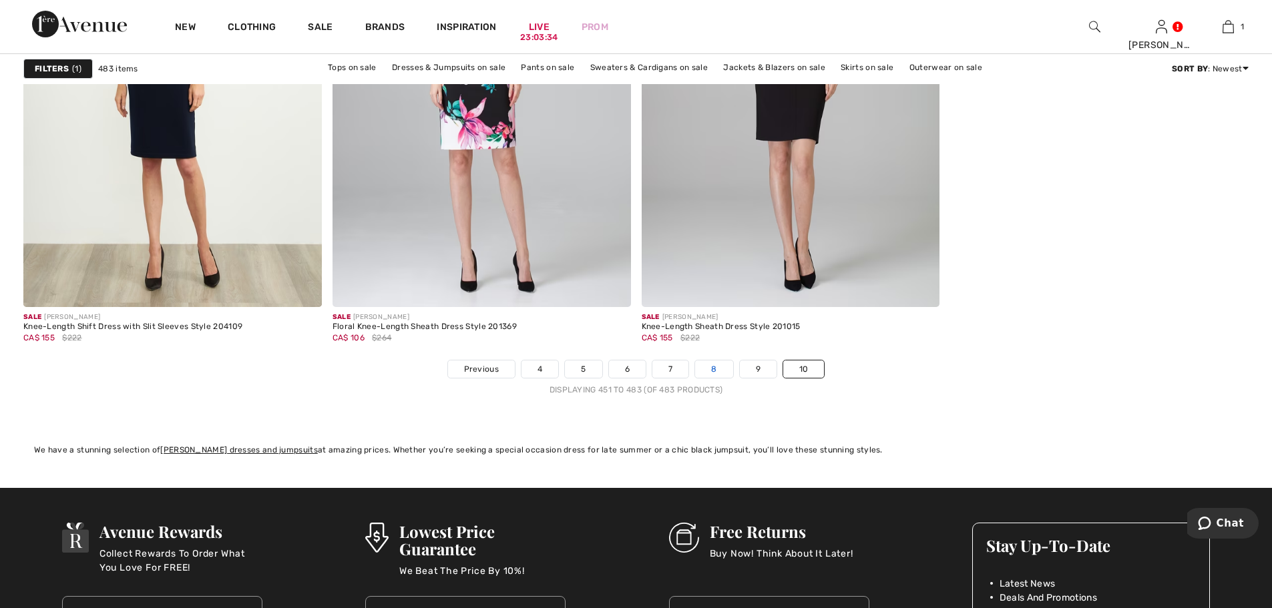
click at [716, 368] on link "8" at bounding box center [713, 368] width 37 height 17
click at [812, 372] on link "10" at bounding box center [803, 368] width 41 height 17
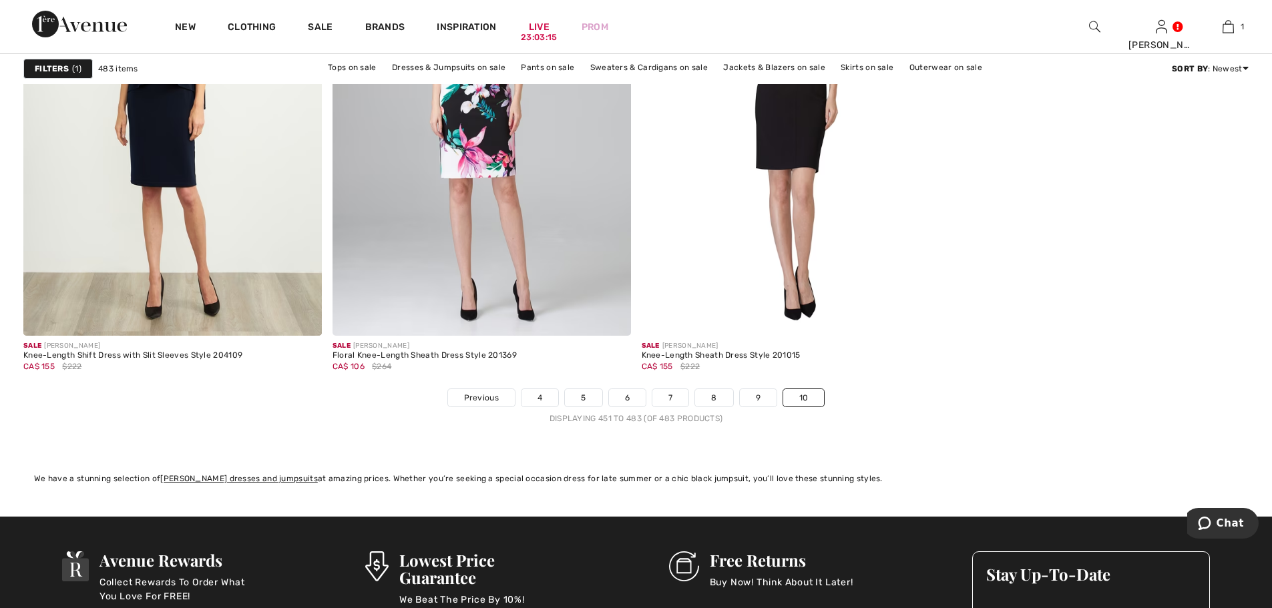
scroll to position [5407, 0]
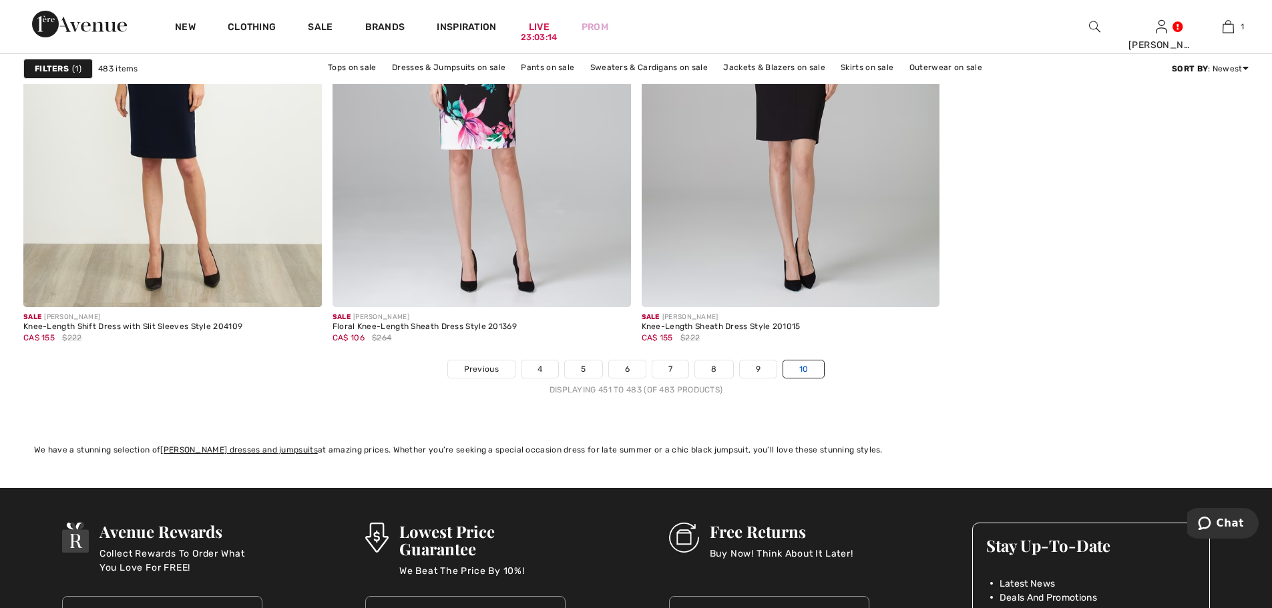
click at [797, 360] on link "10" at bounding box center [803, 368] width 41 height 17
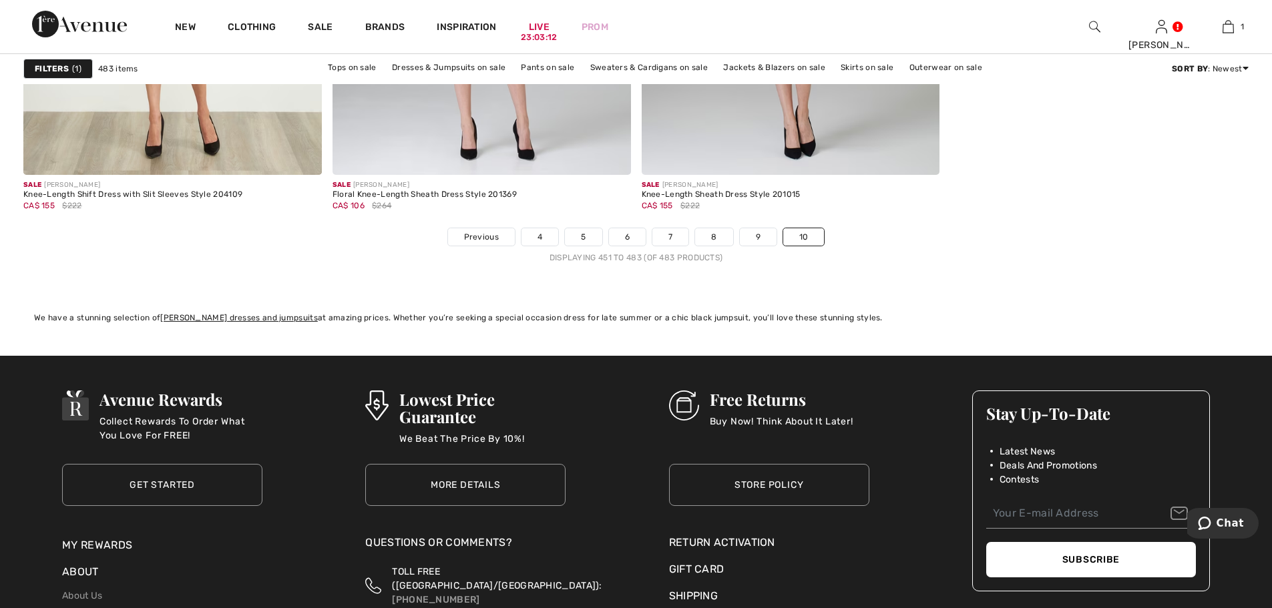
scroll to position [5541, 0]
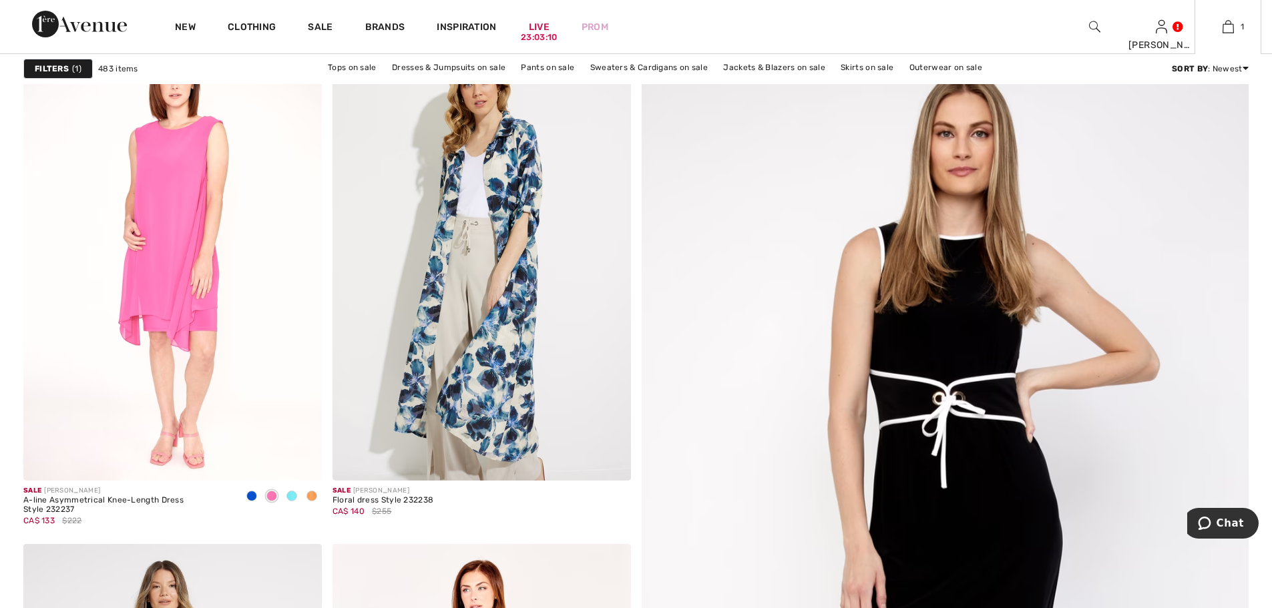
scroll to position [267, 0]
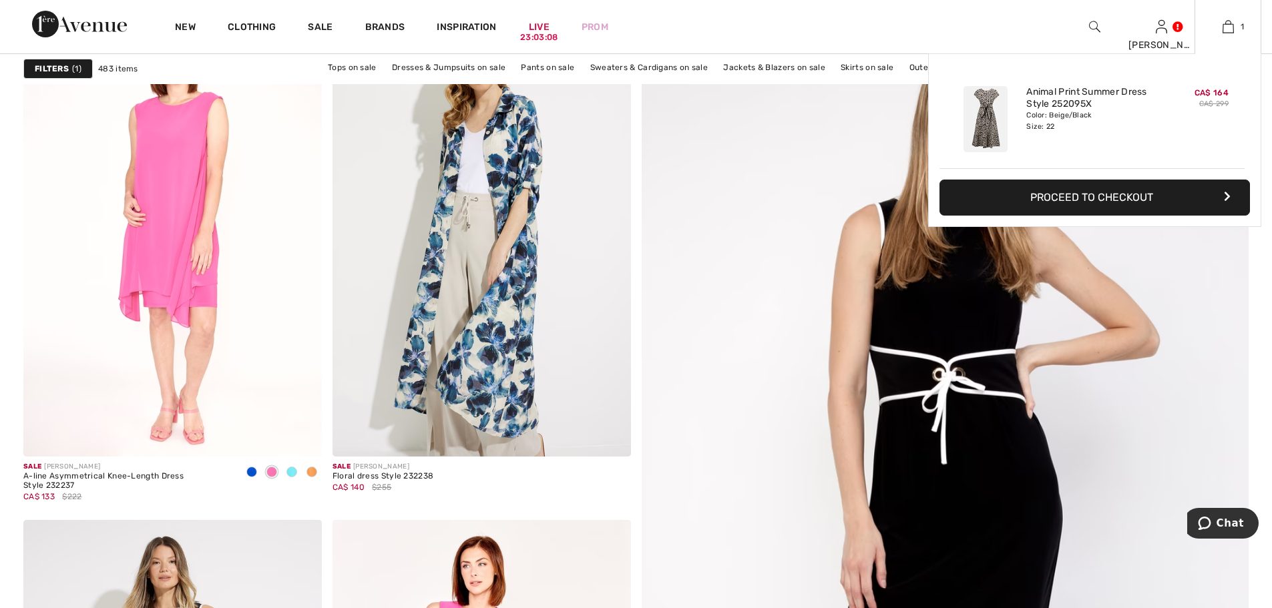
drag, startPoint x: 1109, startPoint y: 195, endPoint x: 1141, endPoint y: 196, distance: 32.1
click at [1109, 195] on button "Proceed to Checkout" at bounding box center [1094, 198] width 310 height 36
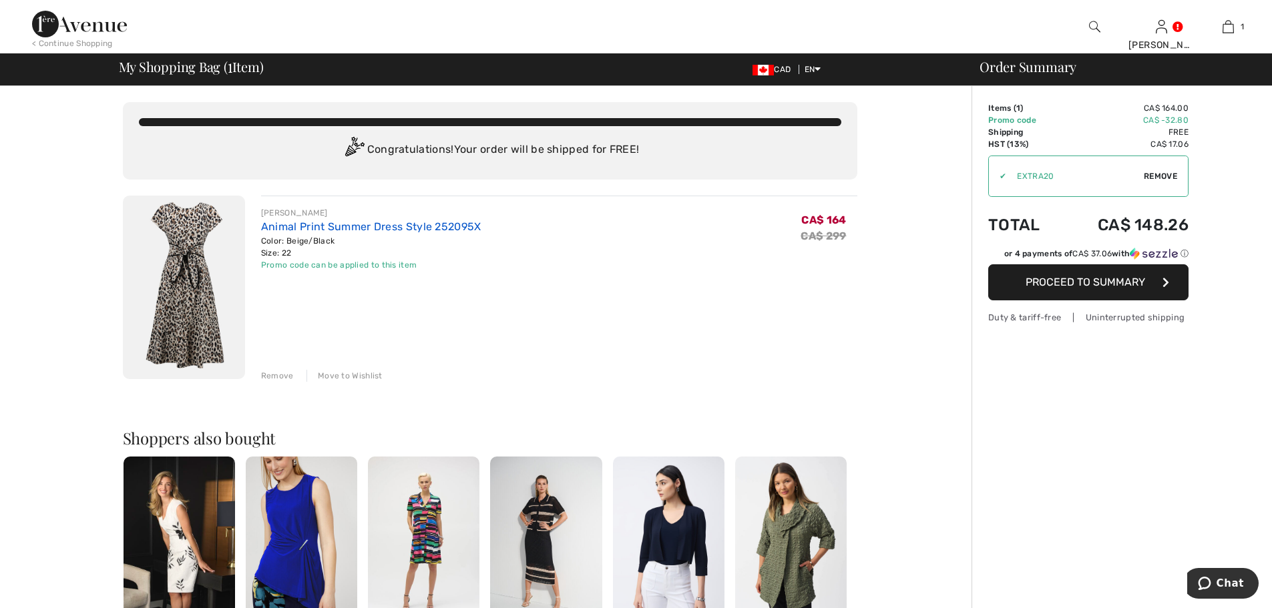
click at [304, 224] on link "Animal Print Summer Dress Style 252095X" at bounding box center [371, 226] width 220 height 13
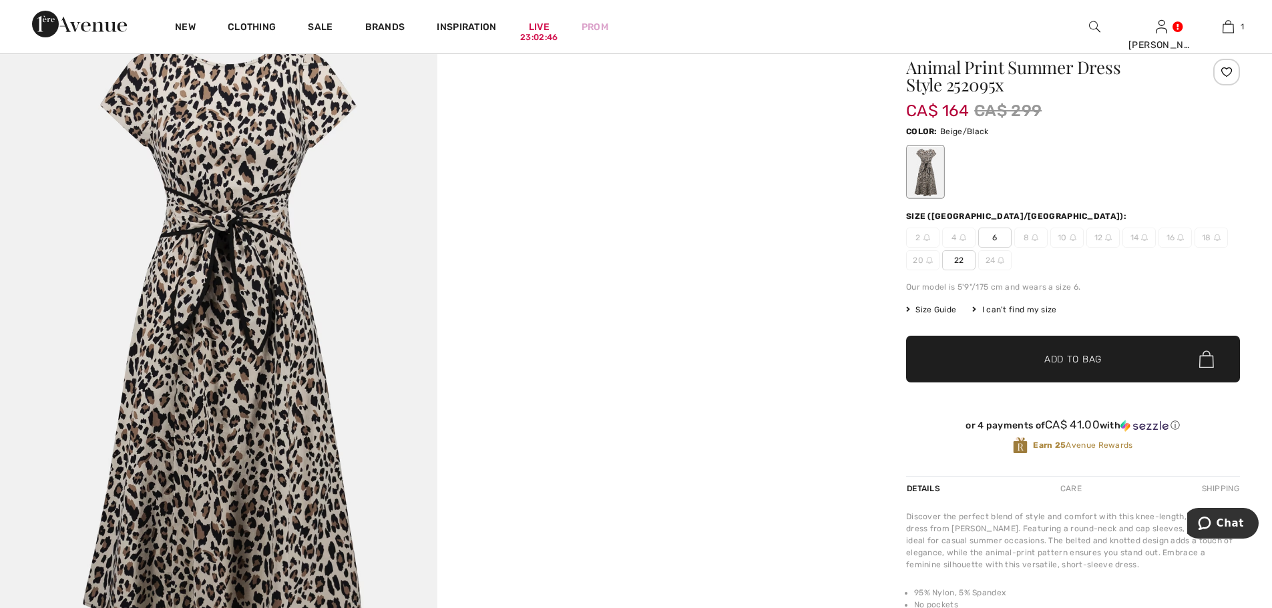
scroll to position [67, 0]
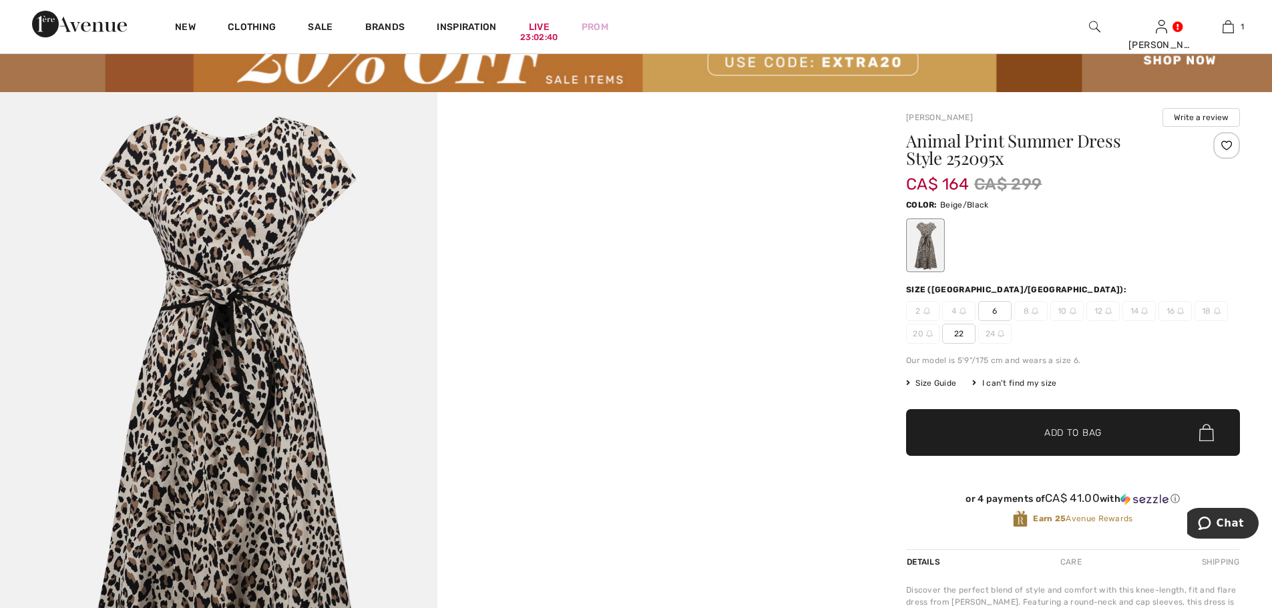
click at [943, 385] on span "Size Guide" at bounding box center [931, 383] width 50 height 12
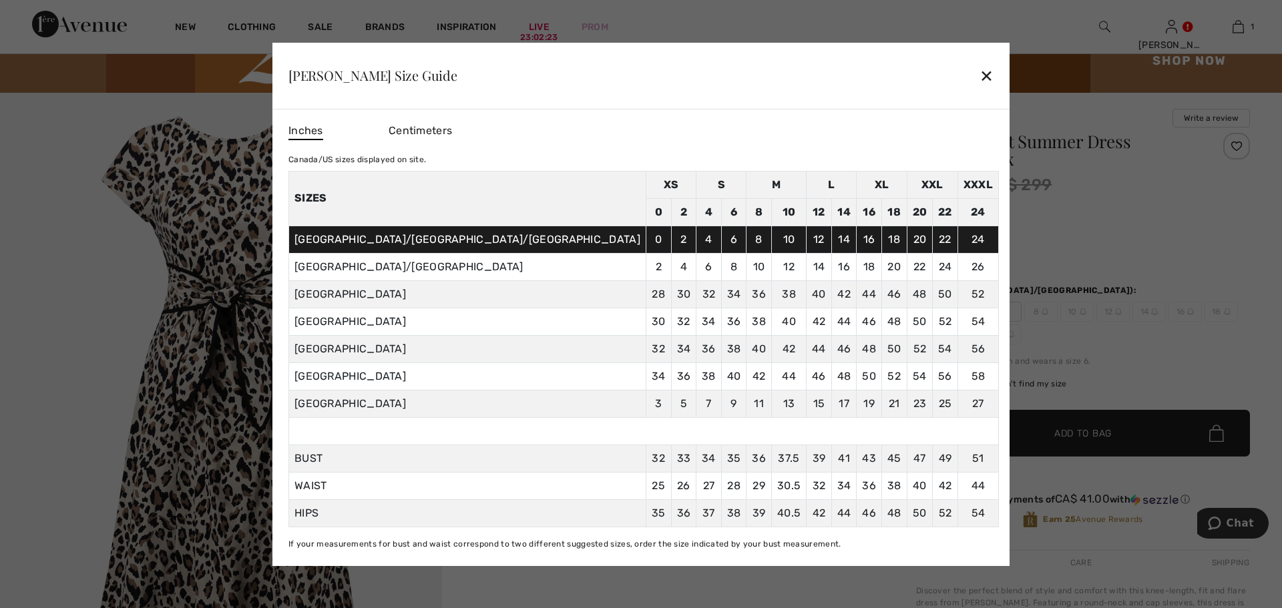
click at [979, 77] on div "✕" at bounding box center [986, 75] width 14 height 28
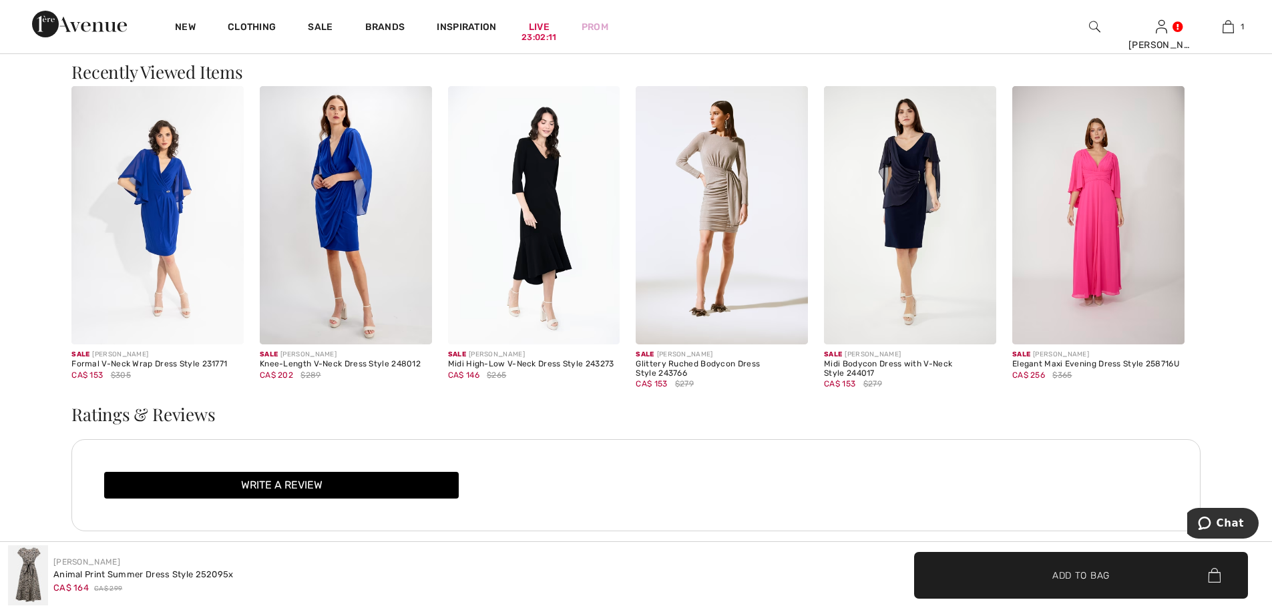
scroll to position [1602, 0]
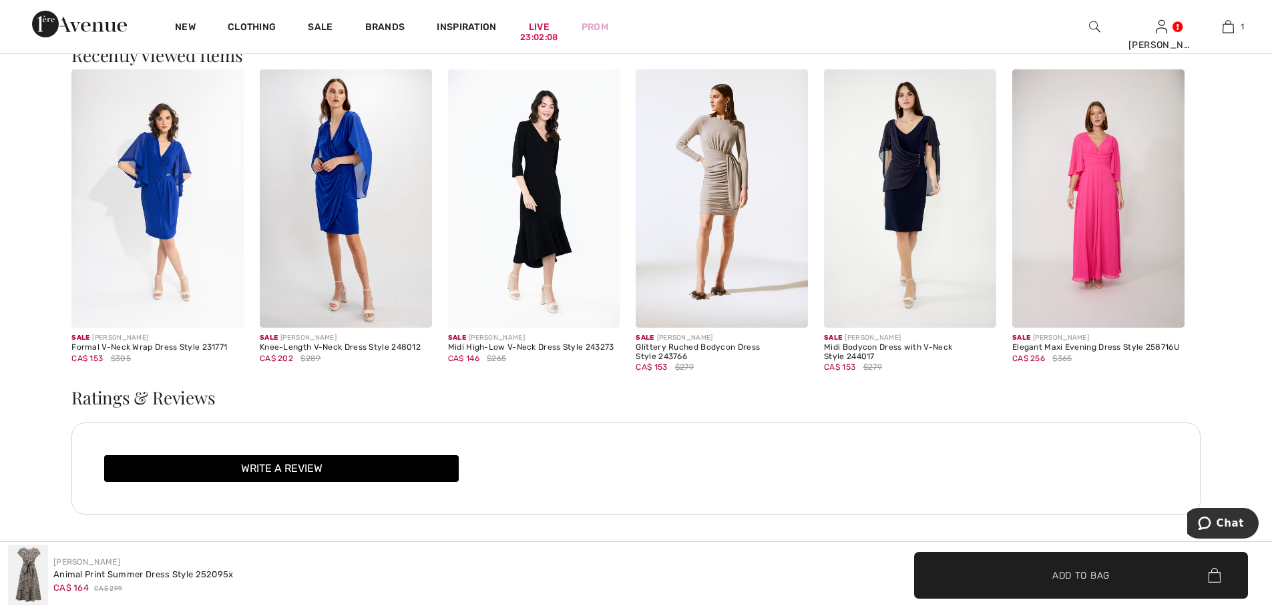
click at [921, 199] on img at bounding box center [910, 198] width 172 height 258
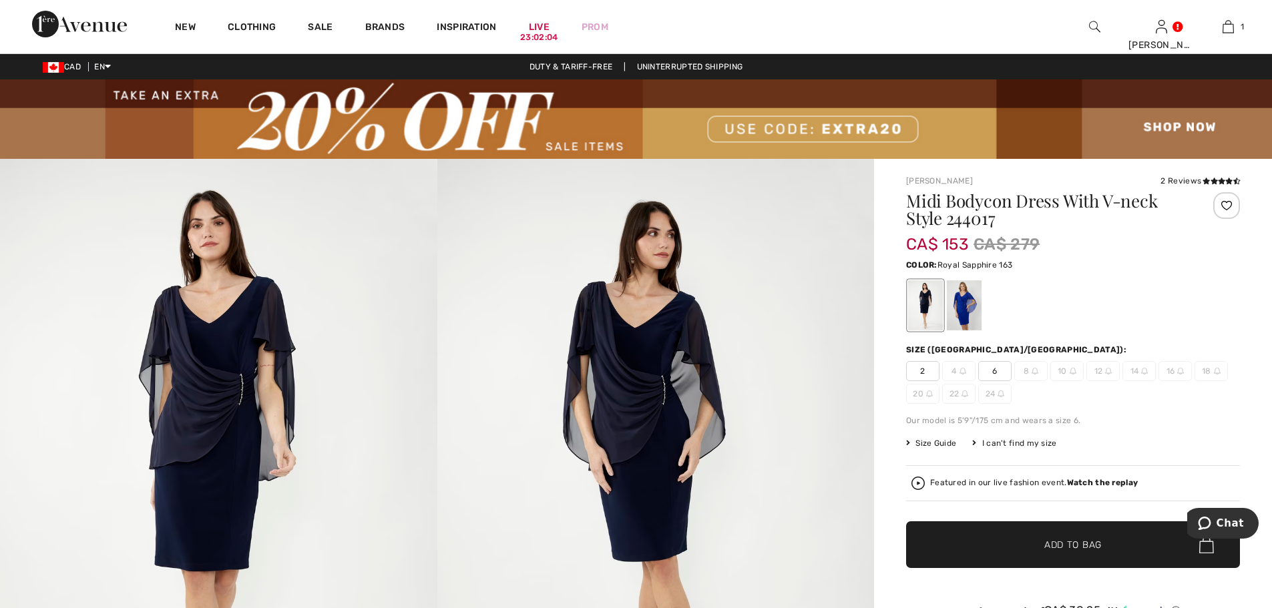
click at [957, 296] on div at bounding box center [964, 305] width 35 height 50
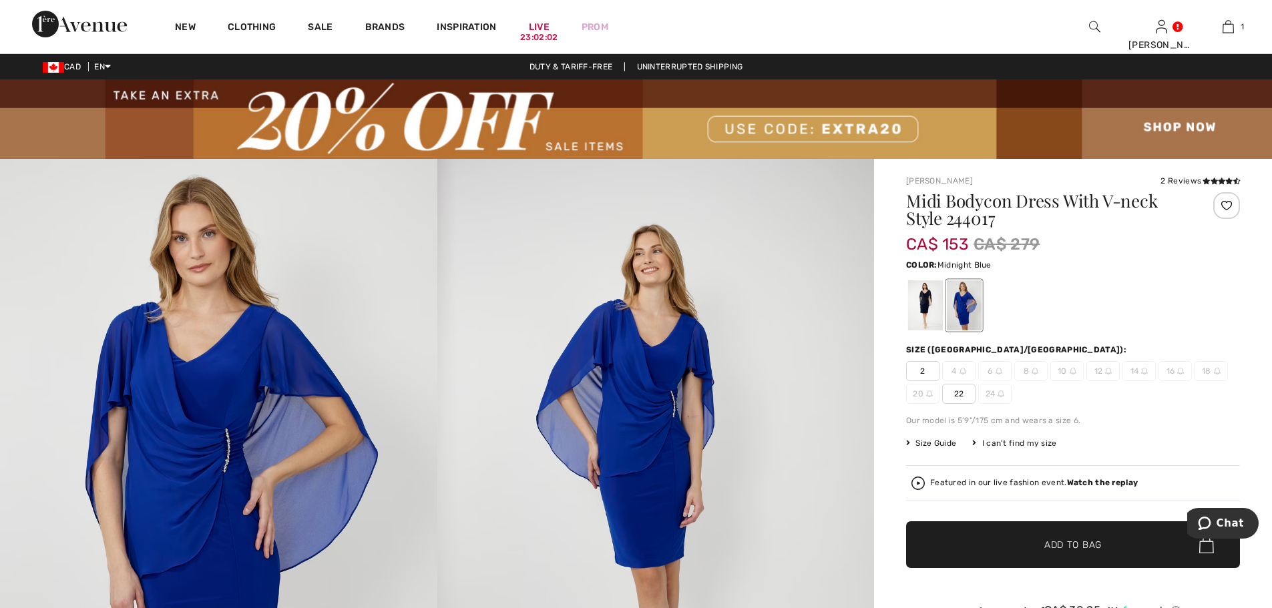
click at [913, 308] on div at bounding box center [925, 305] width 35 height 50
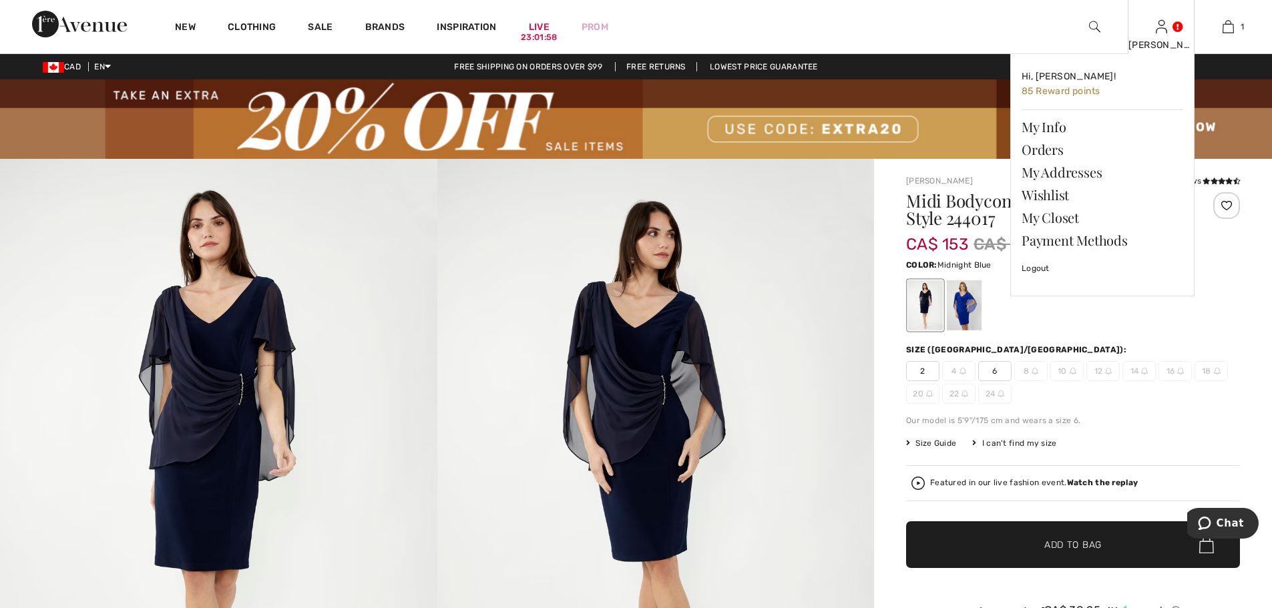
click at [1160, 30] on img at bounding box center [1161, 27] width 11 height 16
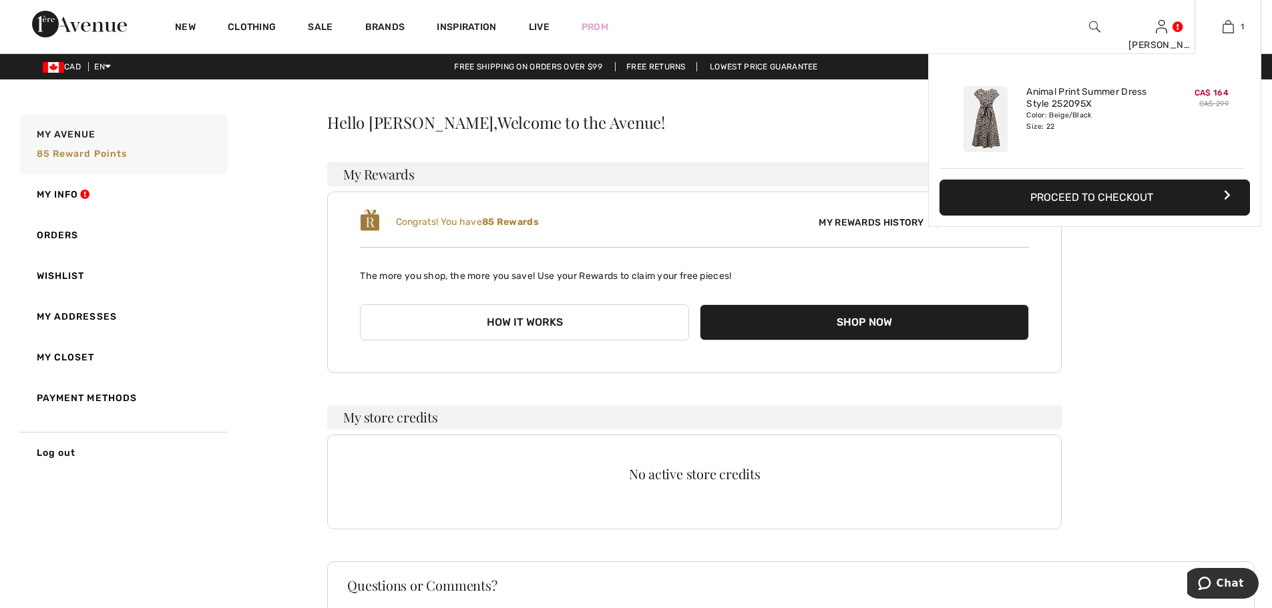
click at [1132, 199] on button "Proceed to Checkout" at bounding box center [1094, 198] width 310 height 36
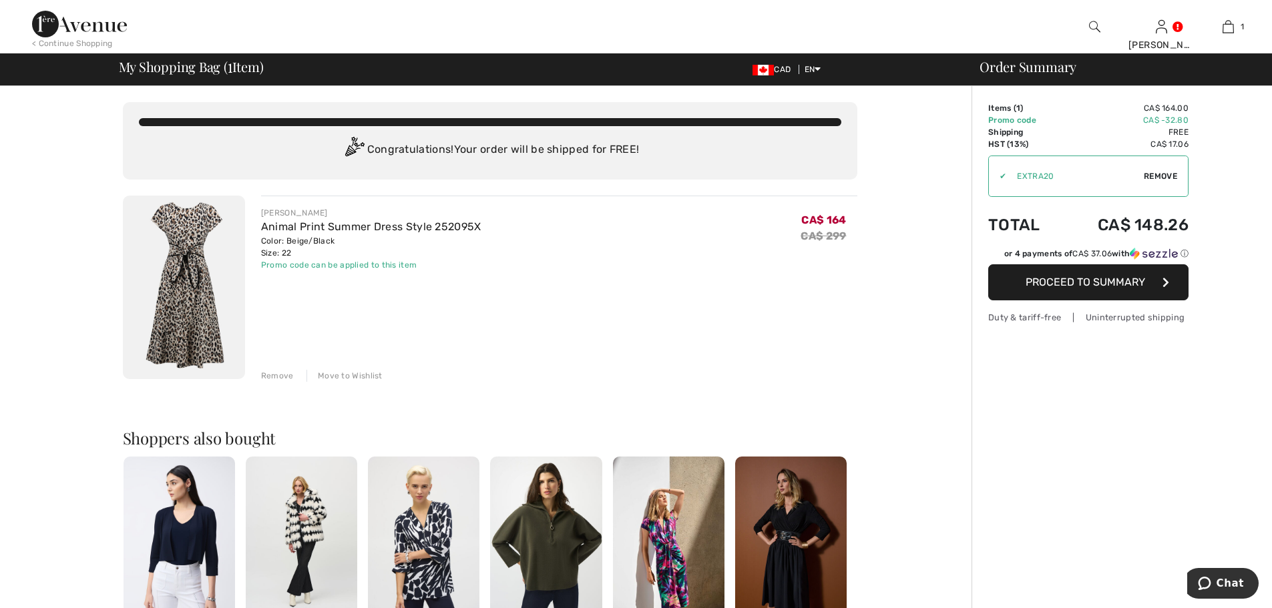
click at [1069, 280] on span "Proceed to Summary" at bounding box center [1084, 282] width 119 height 13
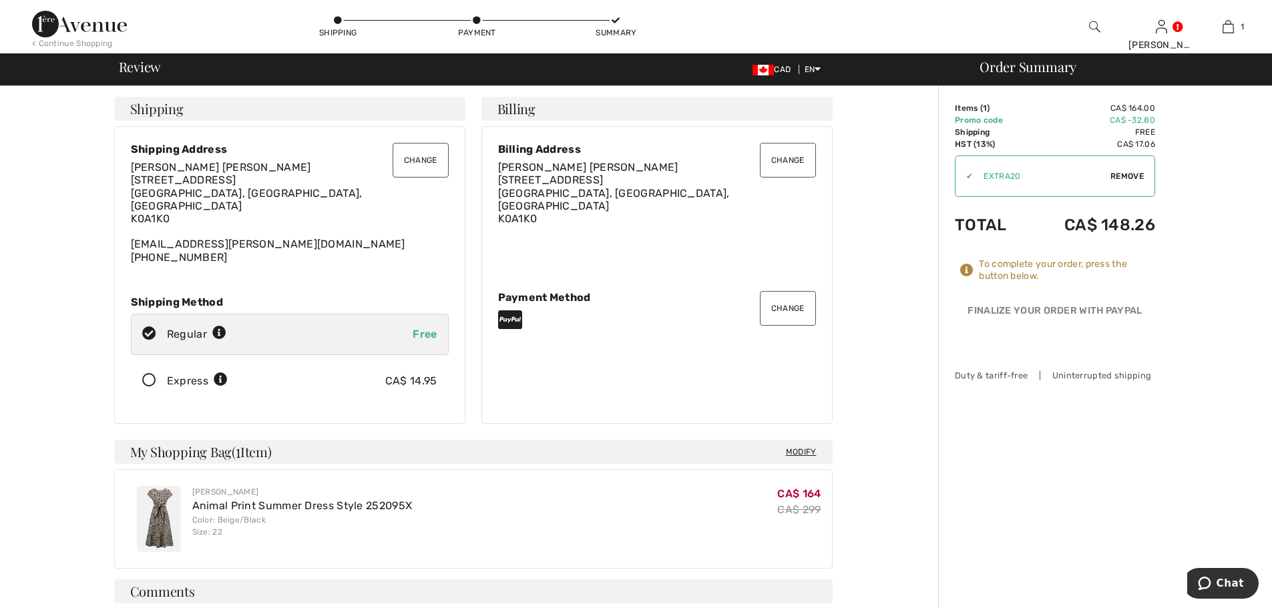
click at [792, 294] on button "Change" at bounding box center [788, 308] width 56 height 35
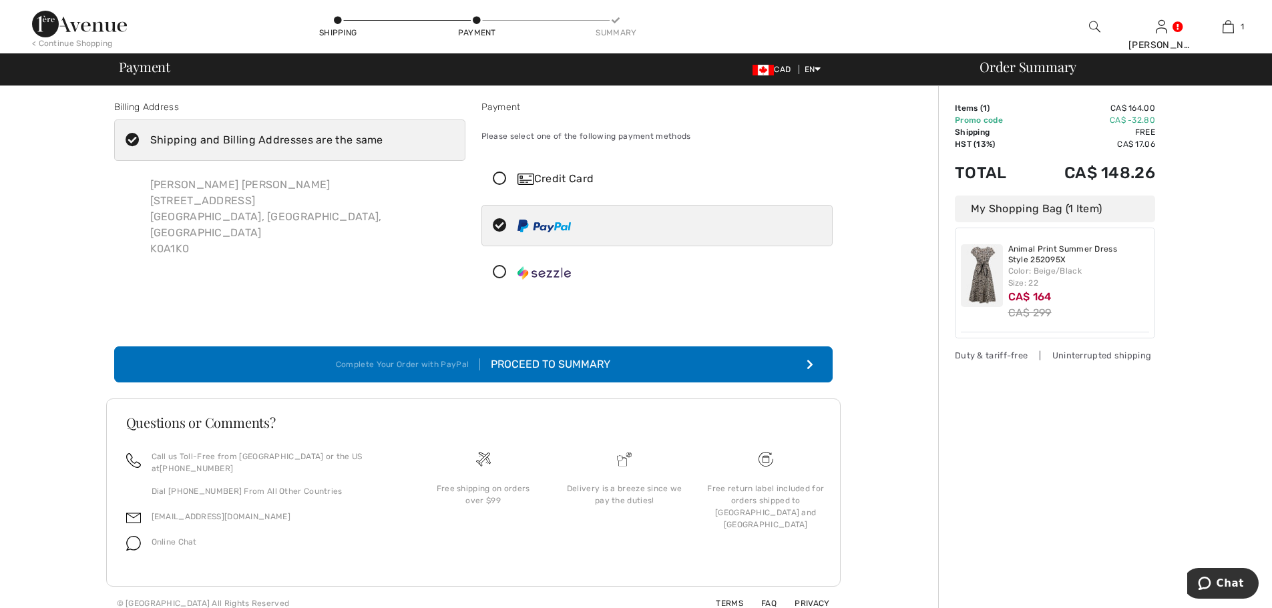
click at [501, 276] on icon at bounding box center [499, 273] width 35 height 14
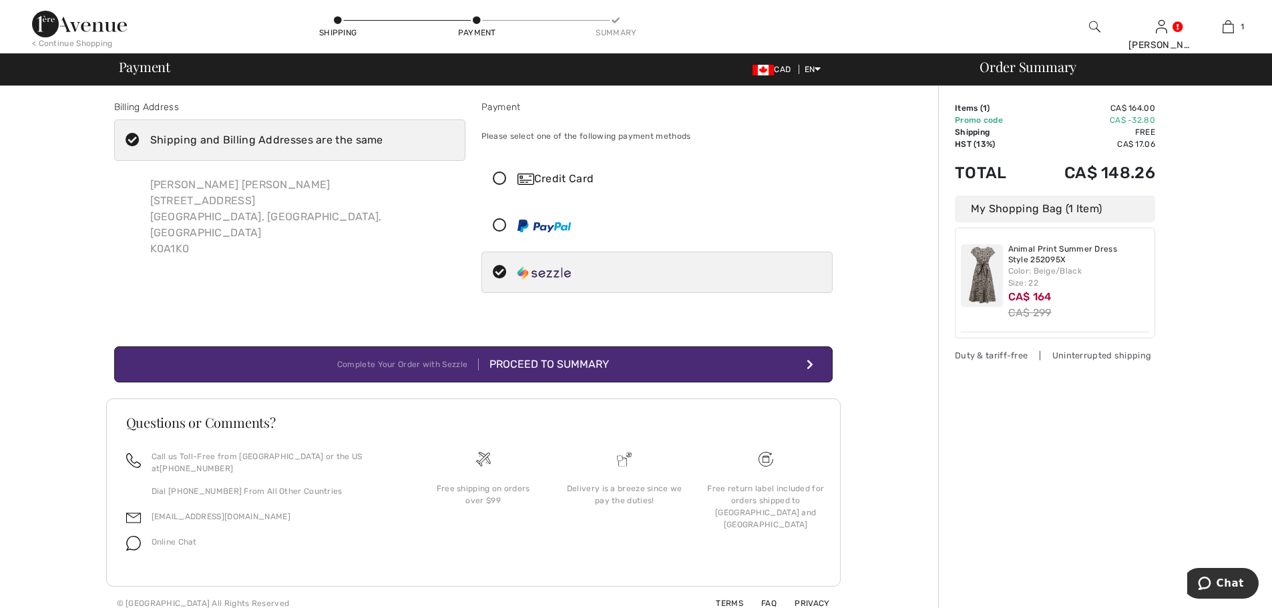
click at [561, 361] on div "Proceed to Summary" at bounding box center [544, 364] width 130 height 16
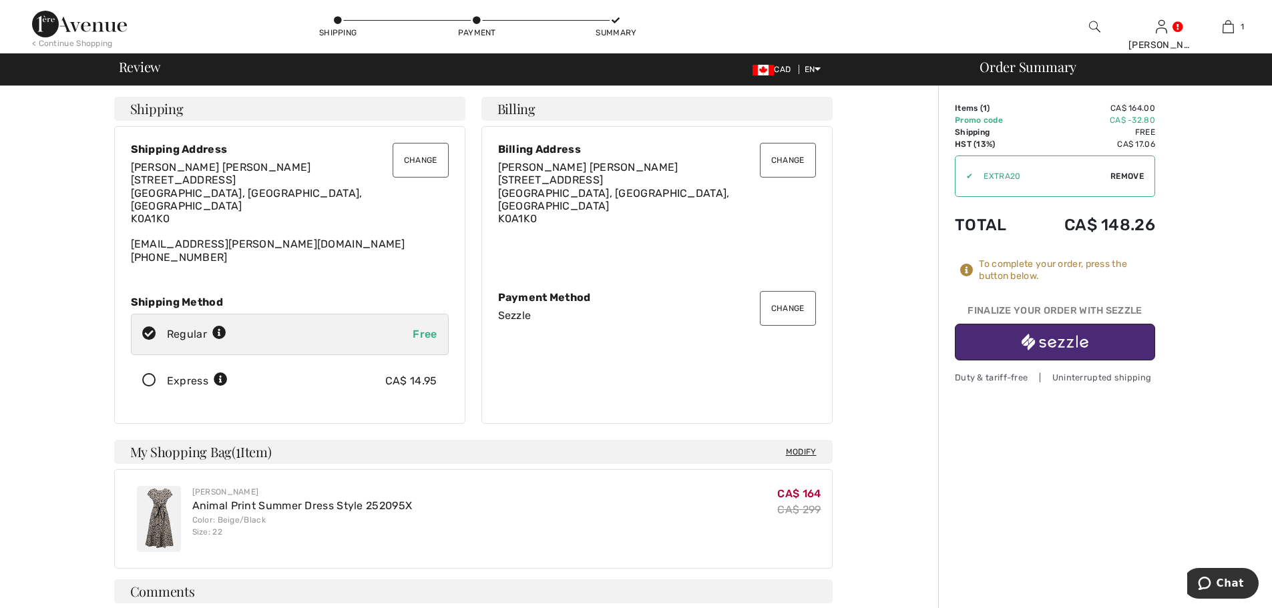
click at [1019, 342] on button "button" at bounding box center [1055, 342] width 200 height 37
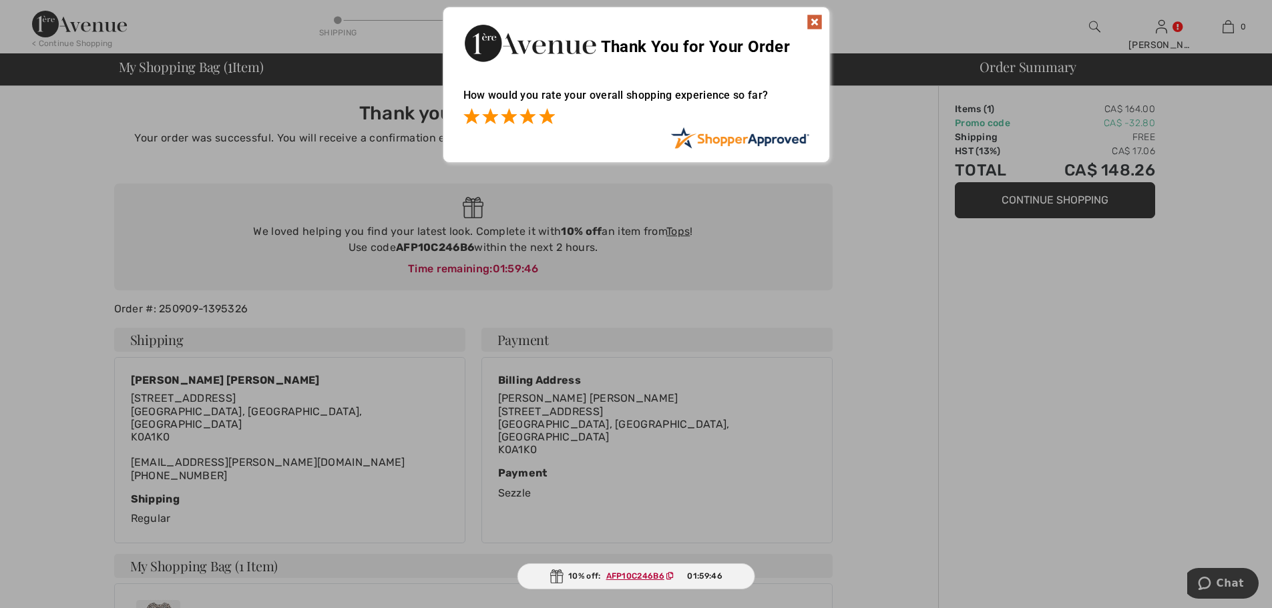
click at [551, 113] on span at bounding box center [547, 116] width 16 height 16
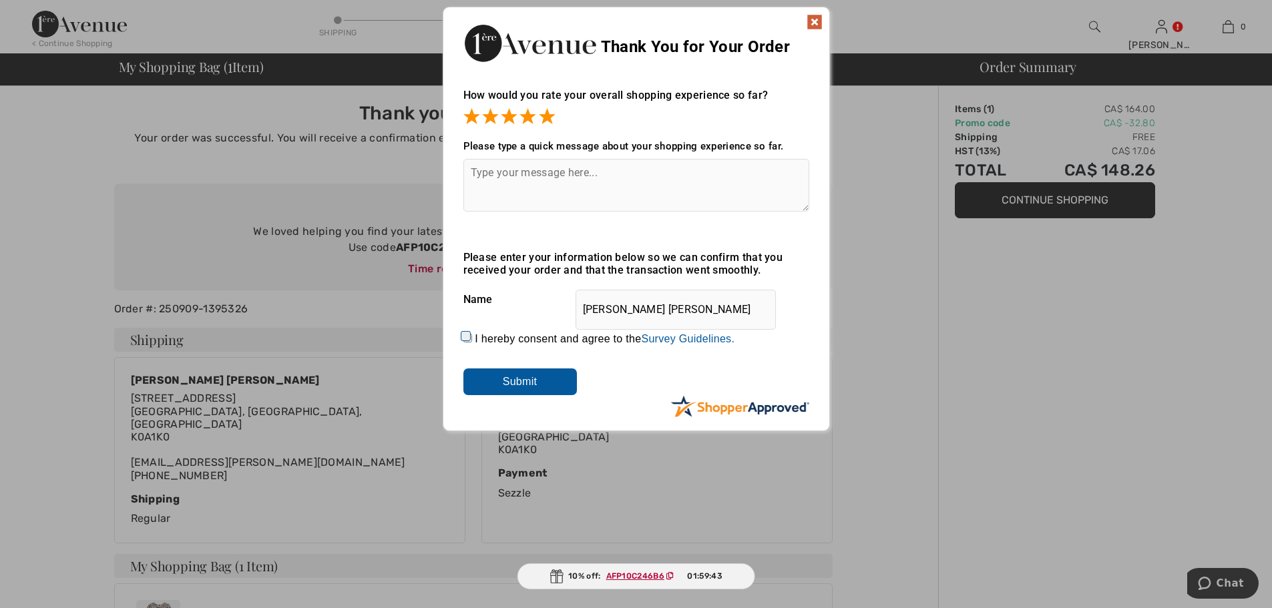
drag, startPoint x: 497, startPoint y: 388, endPoint x: 854, endPoint y: 197, distance: 405.6
click at [840, 240] on div "Sorry! Something went wrong. Close Thank You for Your Order How would you rate …" at bounding box center [636, 219] width 1272 height 438
click at [812, 15] on img at bounding box center [814, 22] width 16 height 16
